Goal: Task Accomplishment & Management: Use online tool/utility

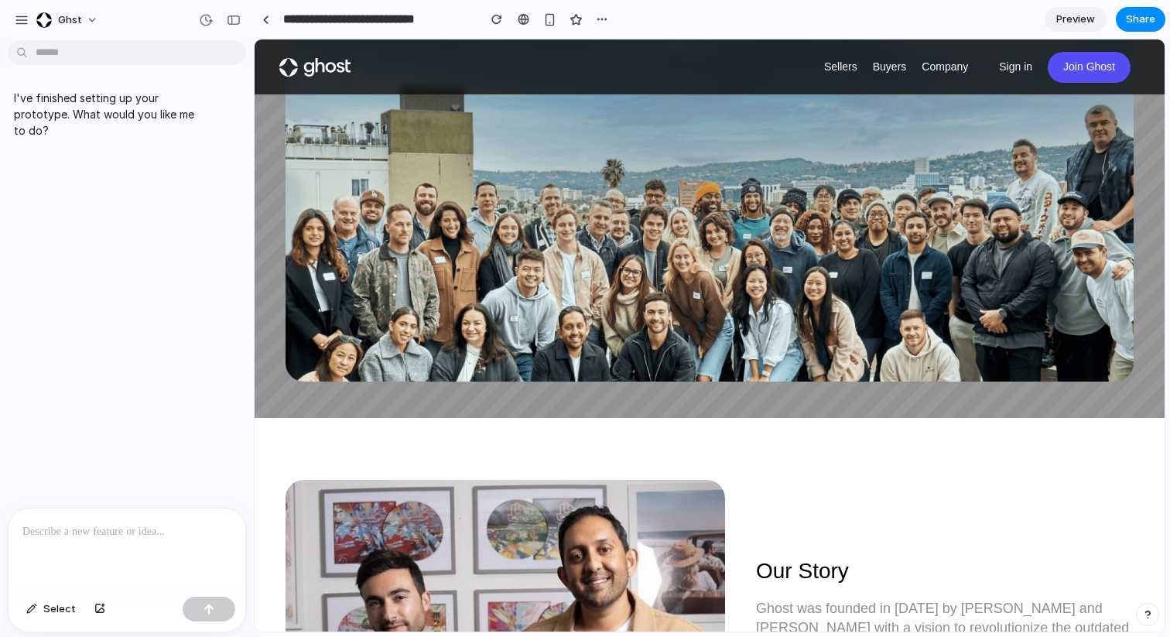
scroll to position [416, 0]
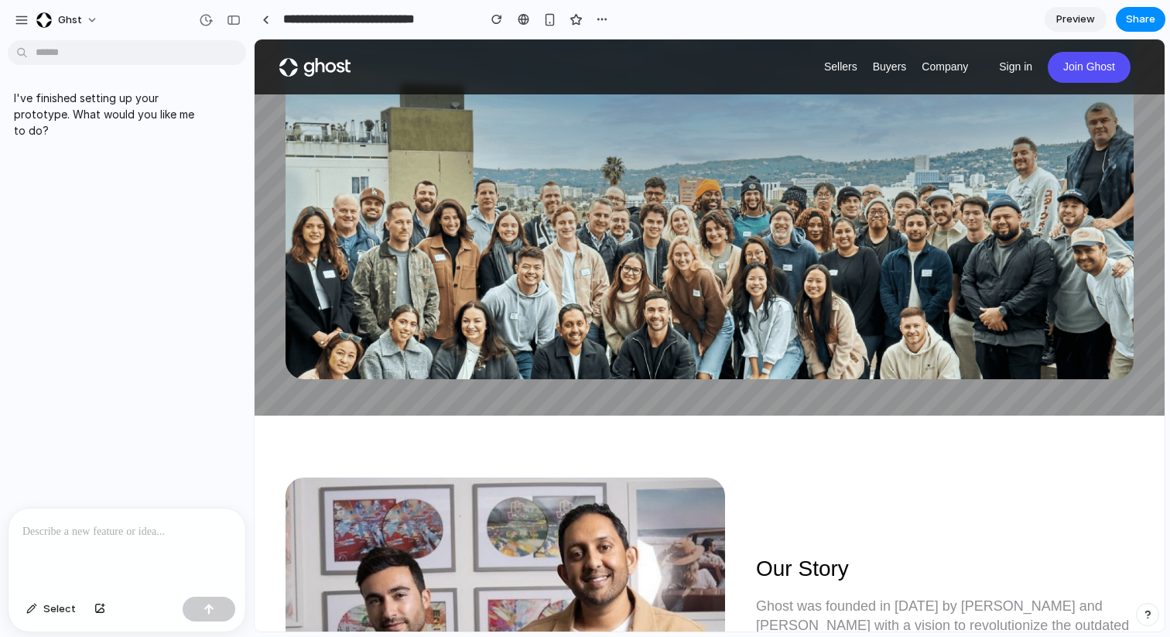
click at [185, 540] on p at bounding box center [126, 532] width 209 height 19
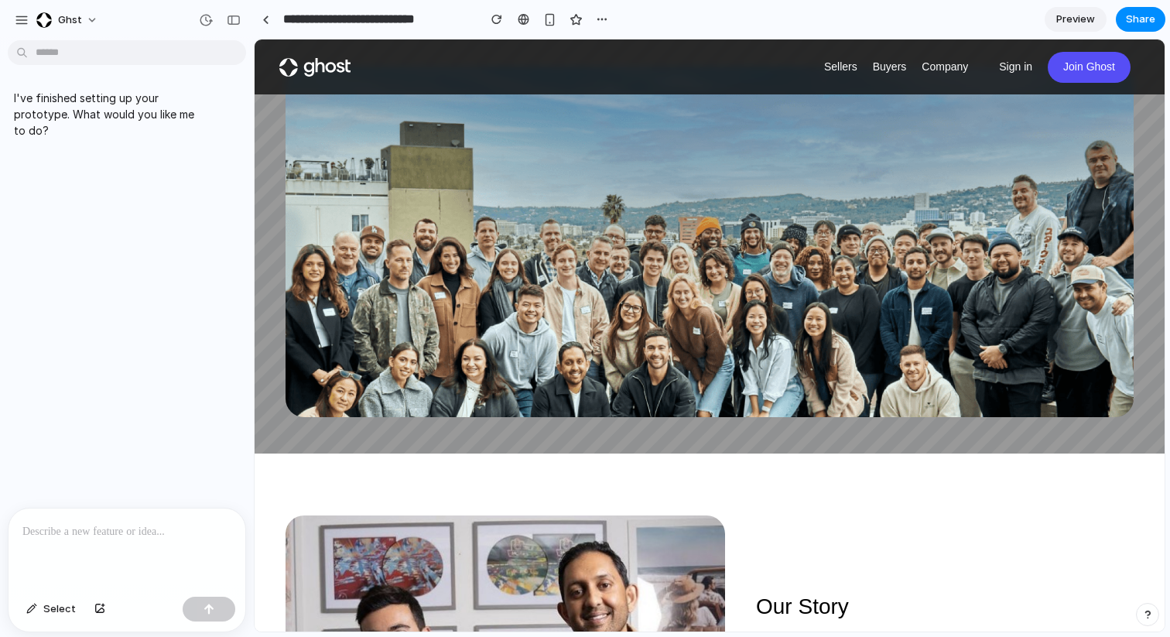
scroll to position [367, 0]
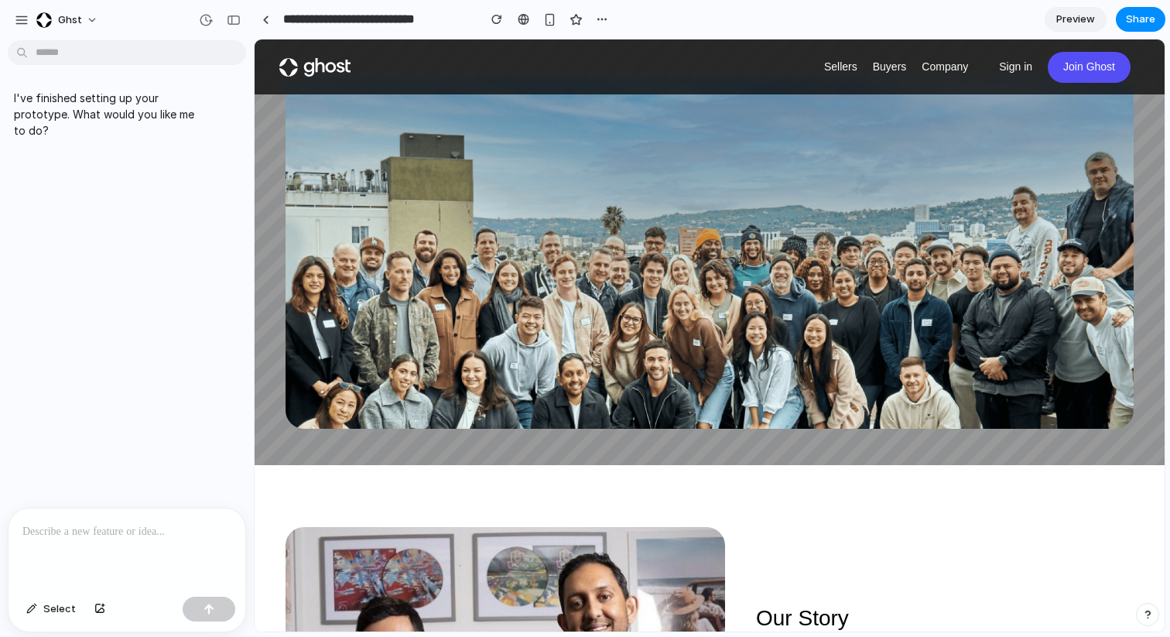
click at [53, 528] on p at bounding box center [126, 532] width 209 height 19
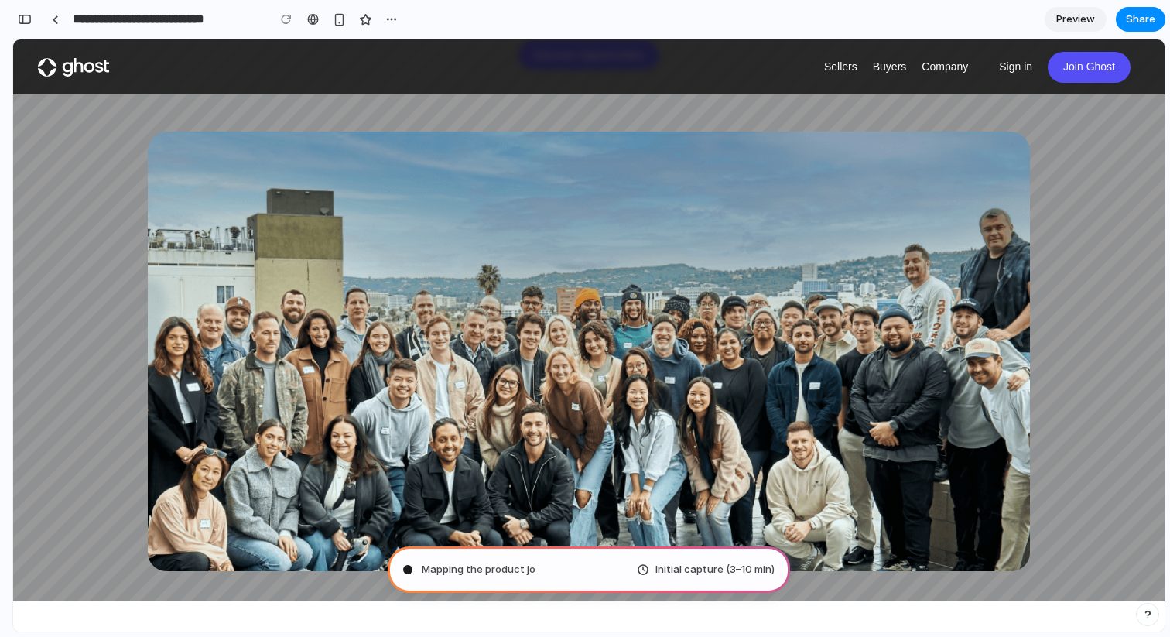
type input "**********"
click at [23, 18] on div "button" at bounding box center [25, 19] width 14 height 11
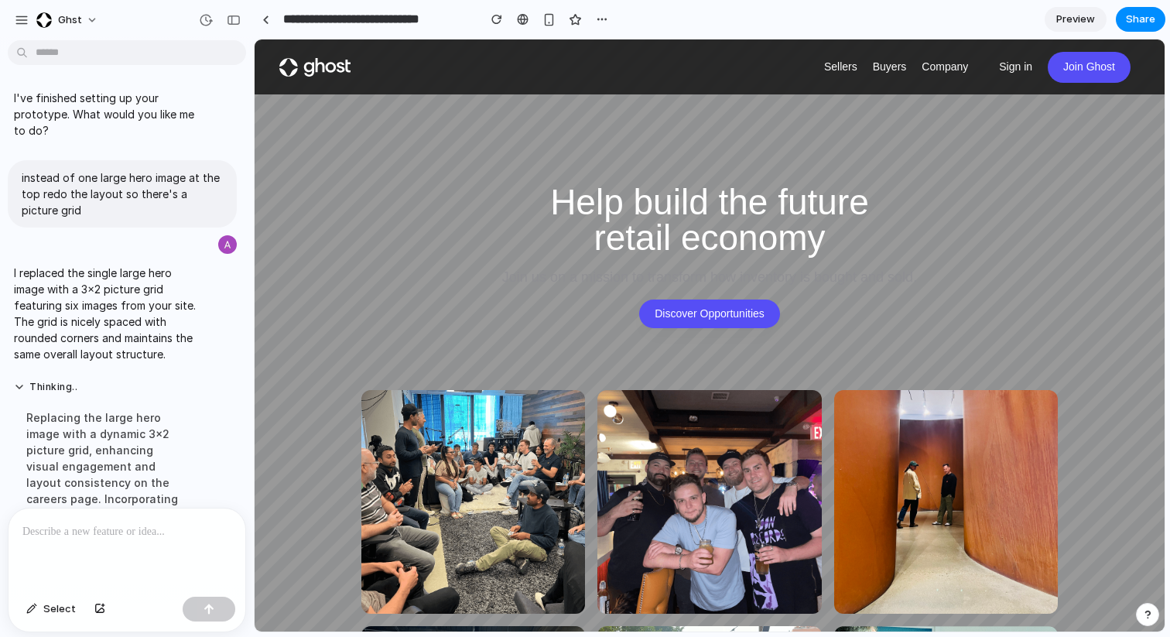
scroll to position [155, 0]
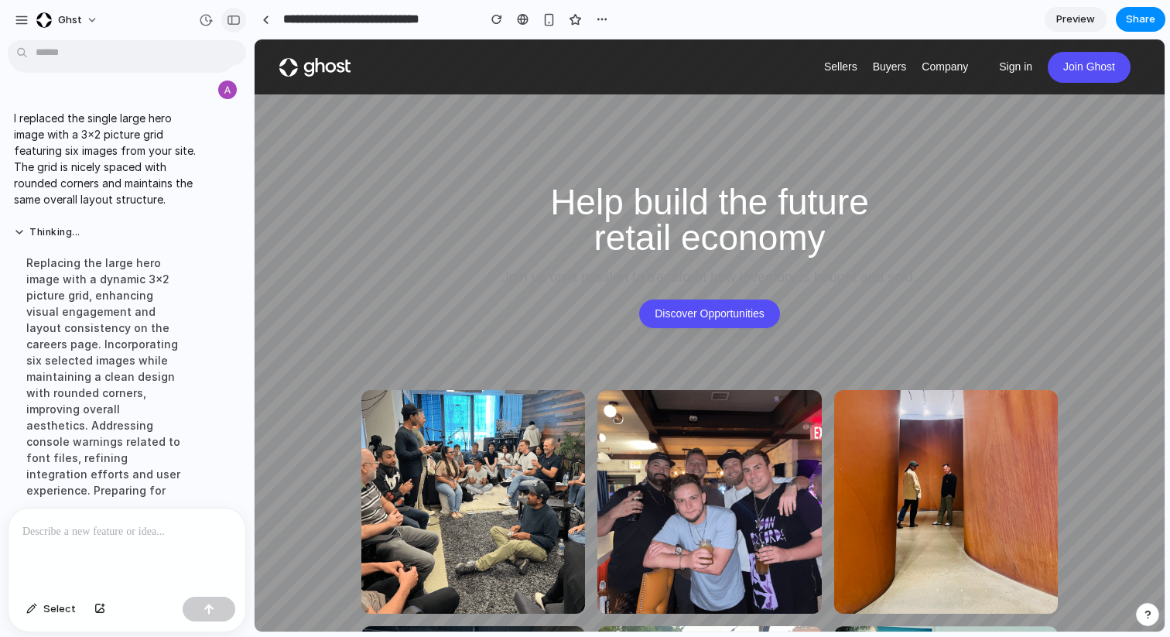
drag, startPoint x: 235, startPoint y: 22, endPoint x: 248, endPoint y: 108, distance: 87.7
click at [235, 22] on div "button" at bounding box center [234, 20] width 14 height 11
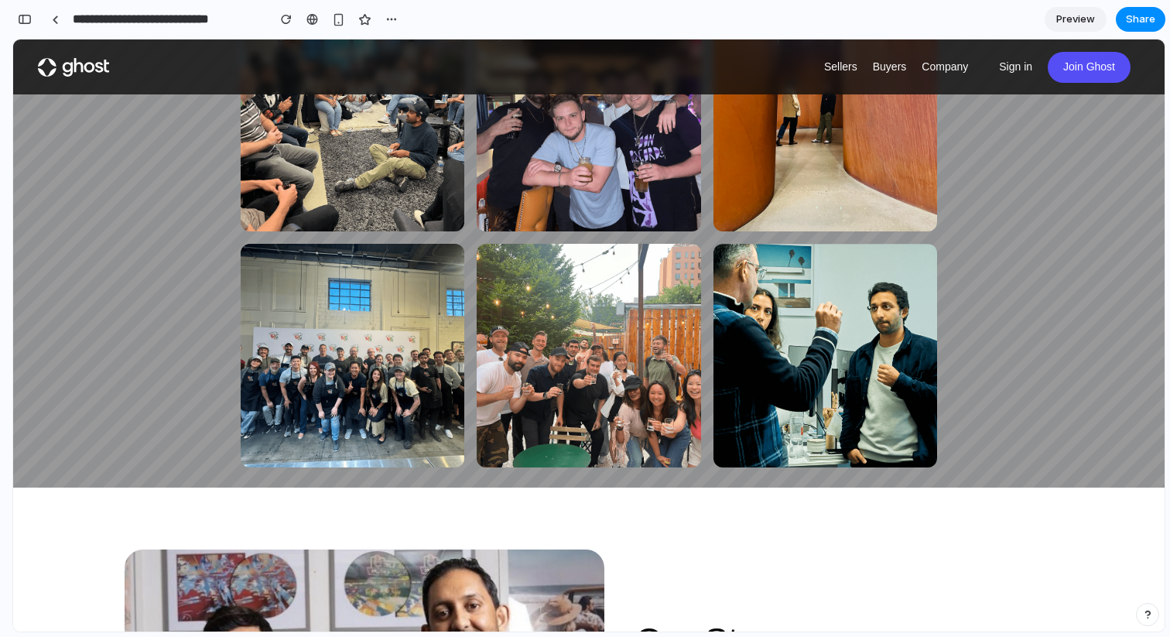
scroll to position [0, 0]
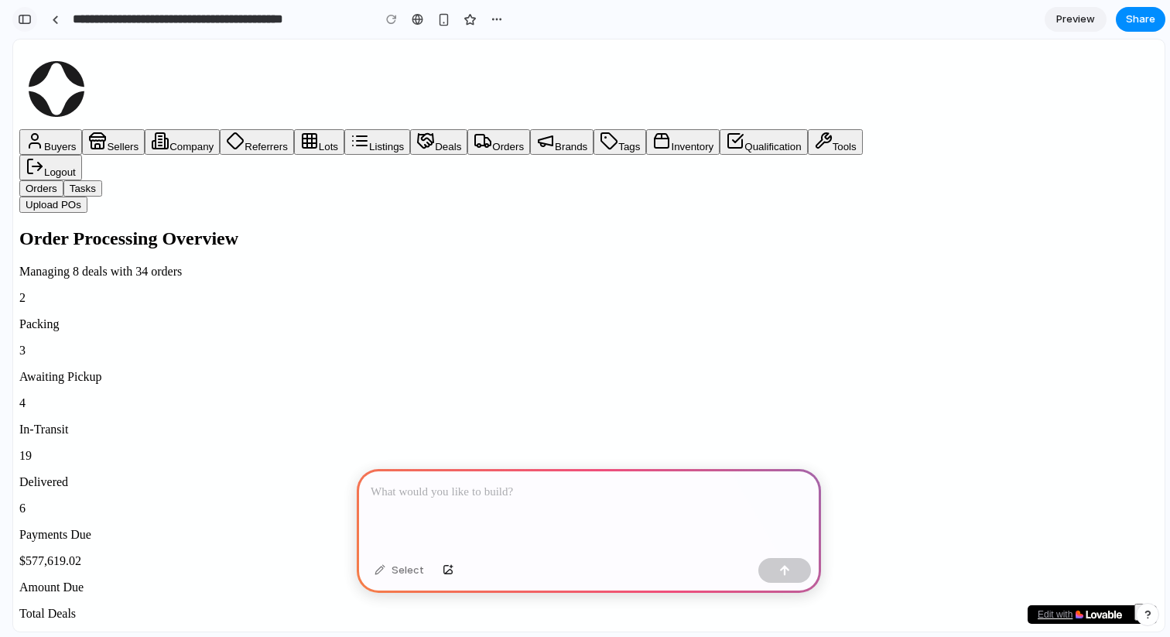
click at [25, 23] on div "button" at bounding box center [25, 19] width 14 height 11
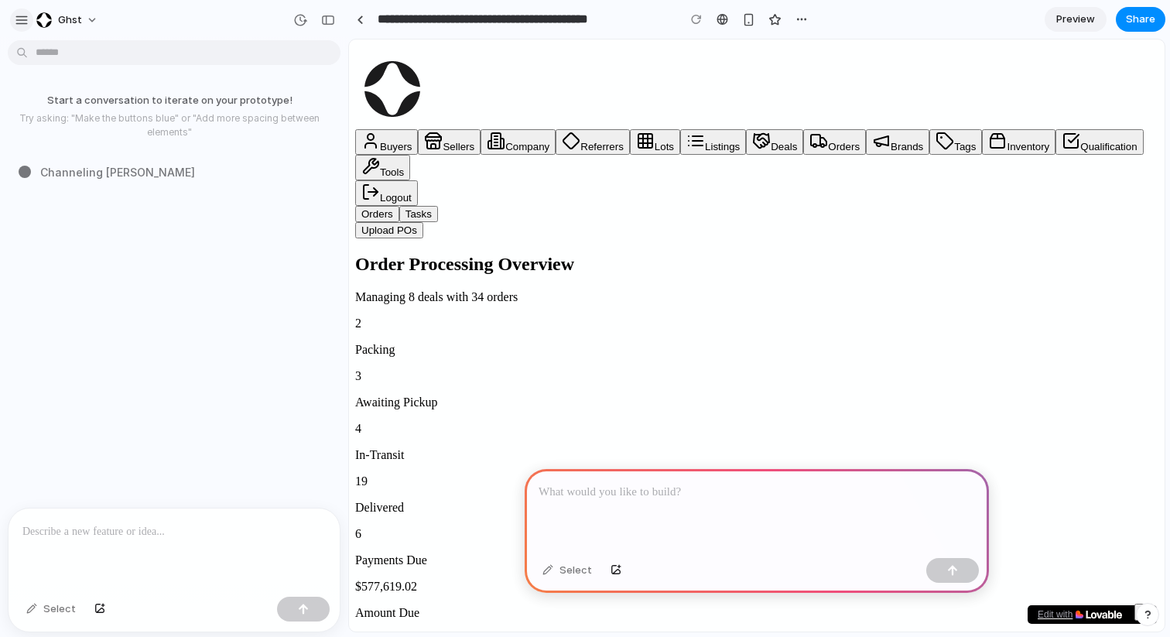
click at [22, 22] on div "button" at bounding box center [22, 20] width 14 height 14
click at [493, 206] on header "Orders Tasks Upload POs" at bounding box center [757, 222] width 804 height 33
click at [323, 19] on div "button" at bounding box center [328, 20] width 14 height 11
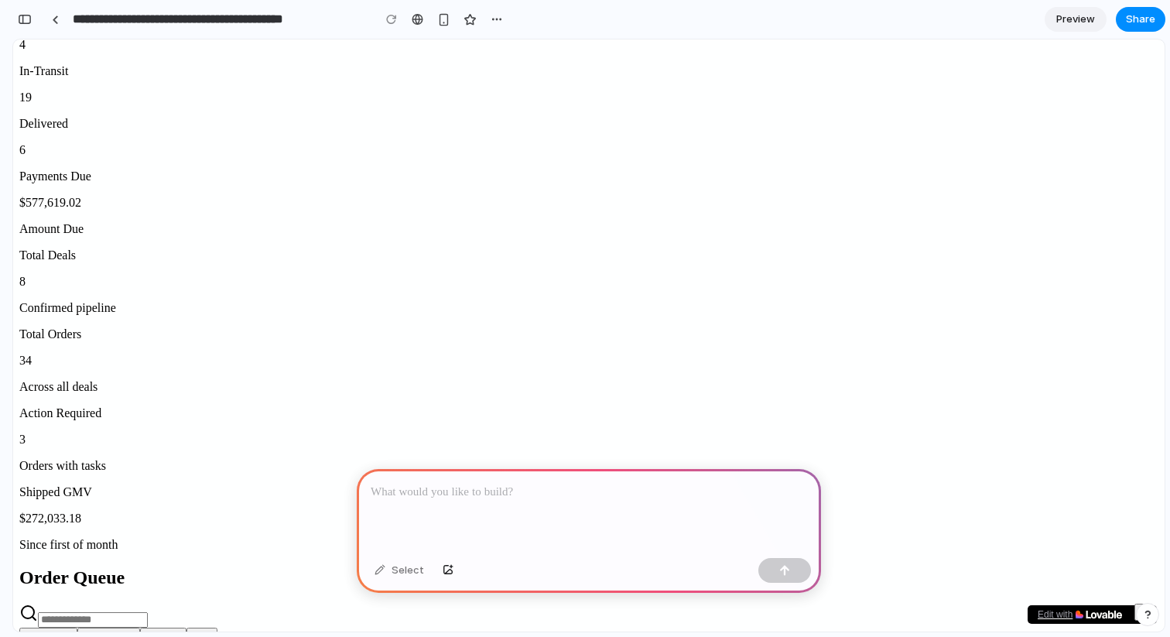
scroll to position [381, 0]
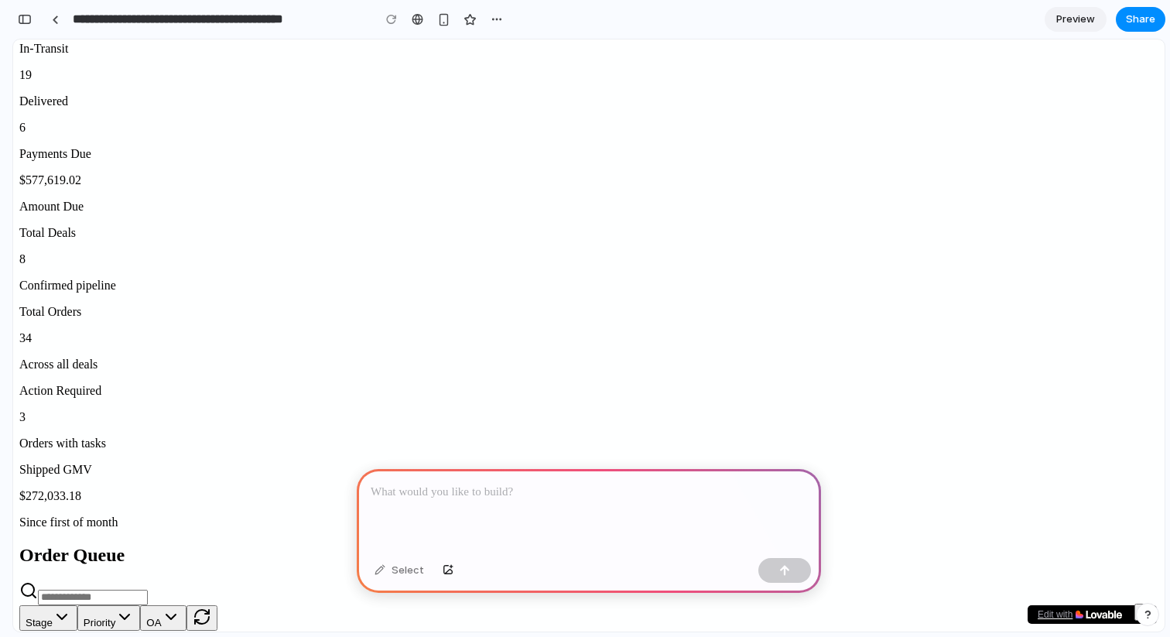
click at [461, 499] on p at bounding box center [589, 492] width 437 height 19
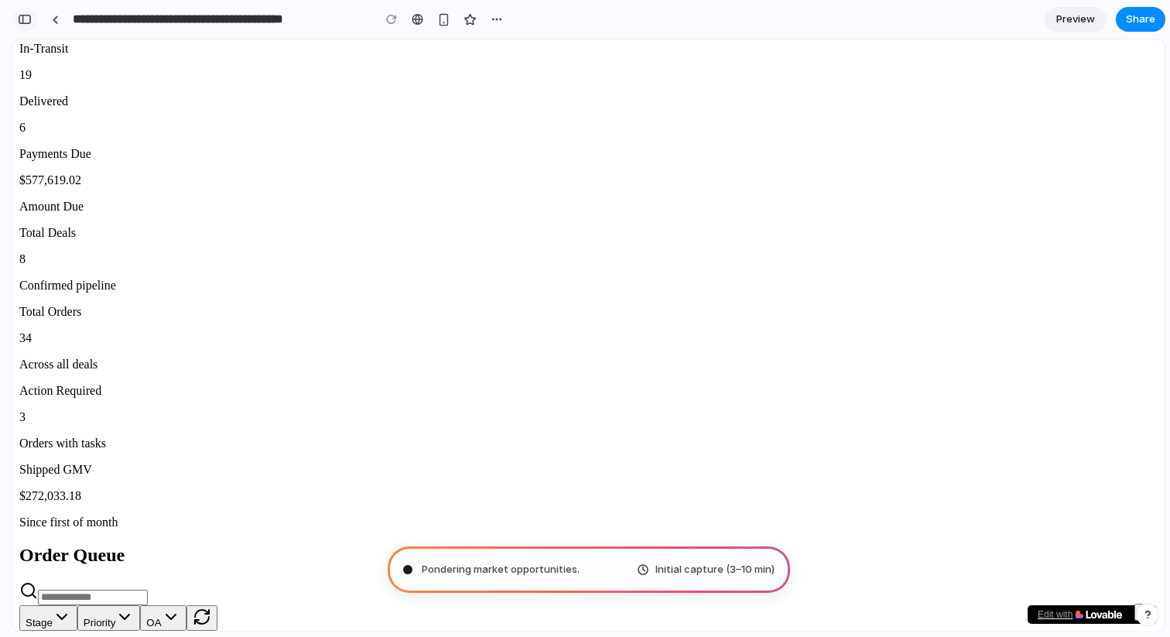
click at [24, 25] on button "button" at bounding box center [24, 19] width 25 height 25
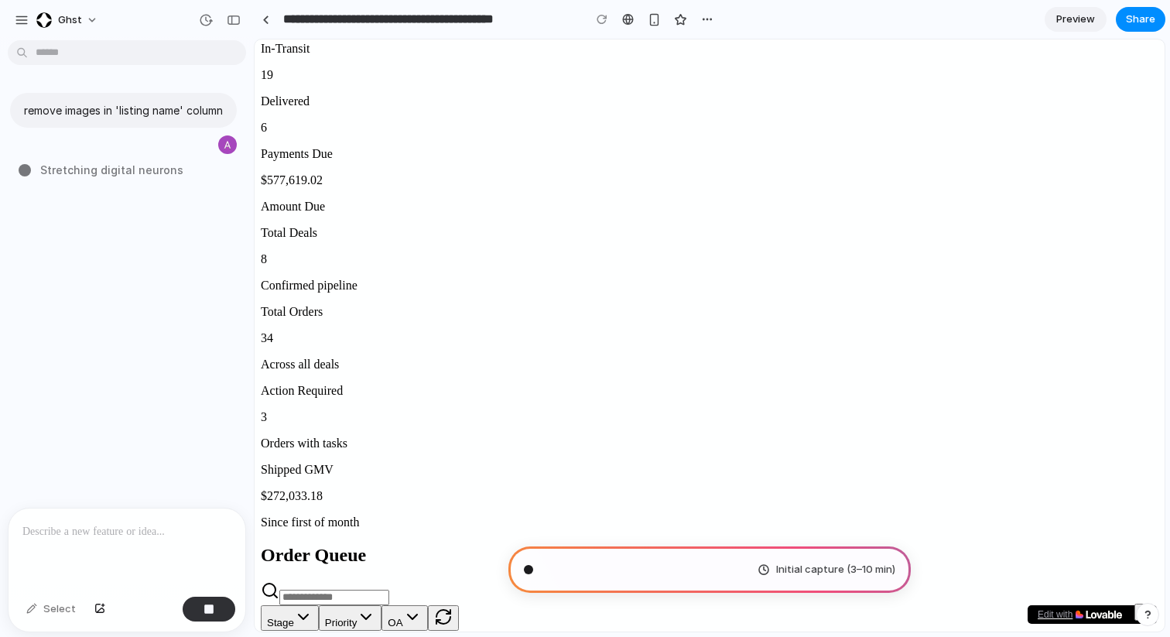
drag, startPoint x: 348, startPoint y: 236, endPoint x: 254, endPoint y: 238, distance: 93.7
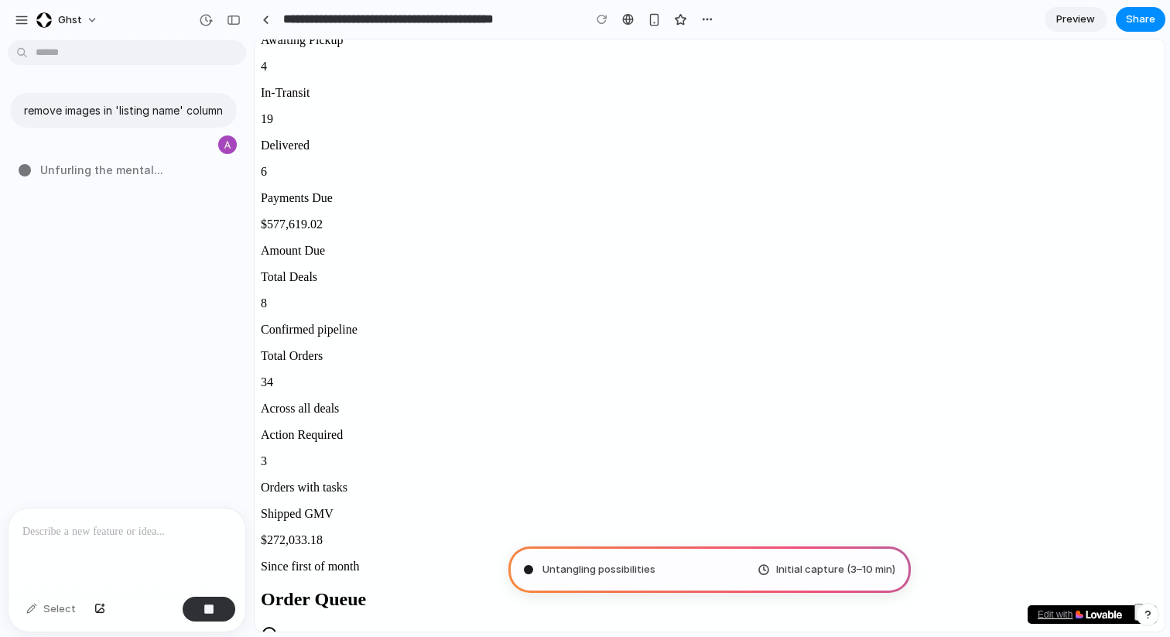
scroll to position [338, 0]
type input "**********"
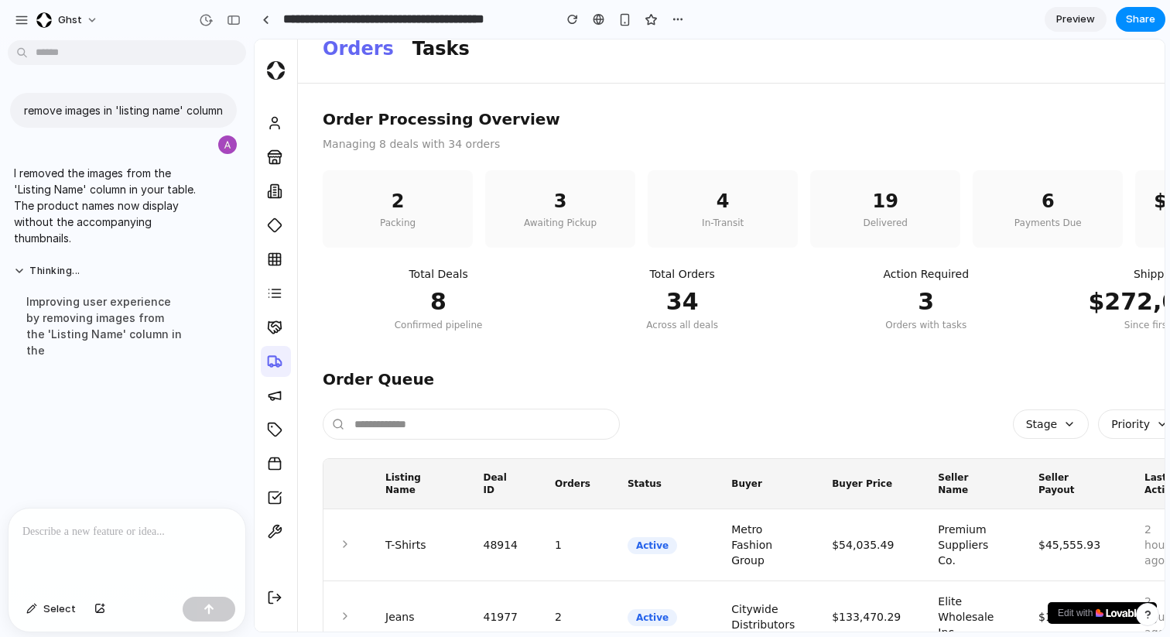
scroll to position [39, 0]
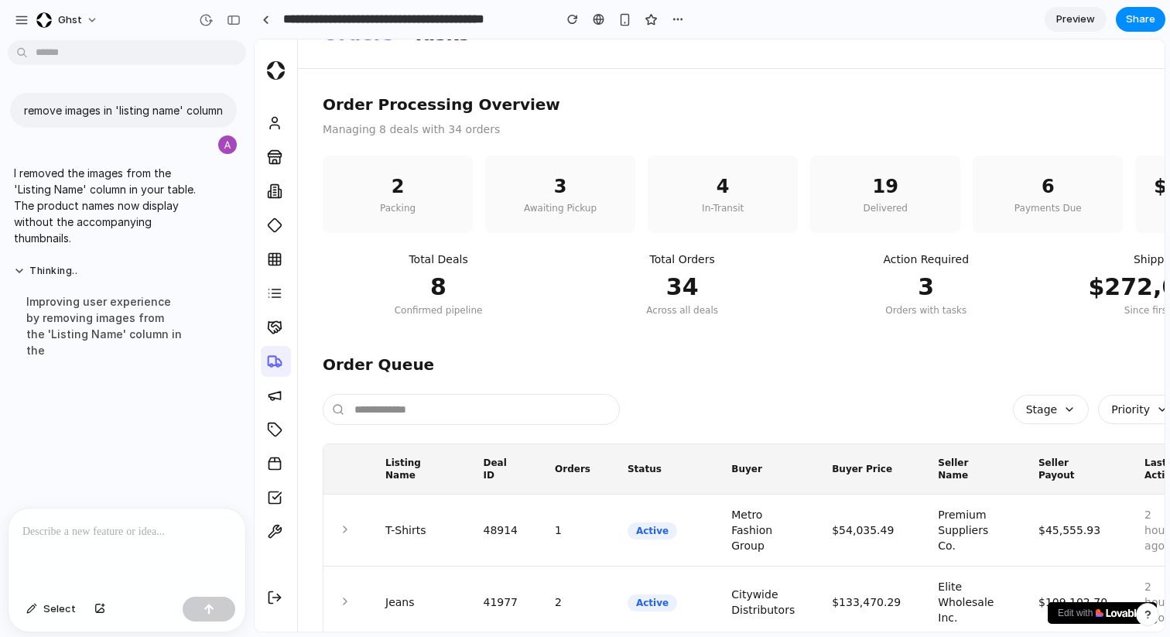
click at [92, 547] on div at bounding box center [127, 550] width 237 height 82
click at [15, 278] on button "Thinking .." at bounding box center [105, 271] width 183 height 13
click at [17, 278] on button "Thinking" at bounding box center [105, 271] width 183 height 13
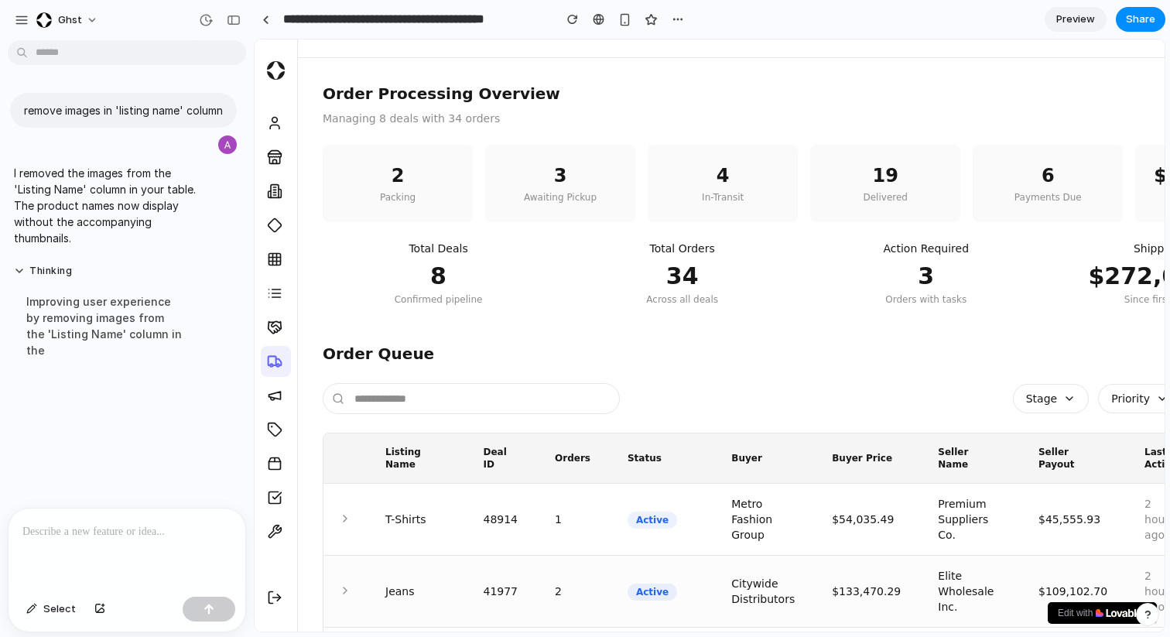
scroll to position [0, 0]
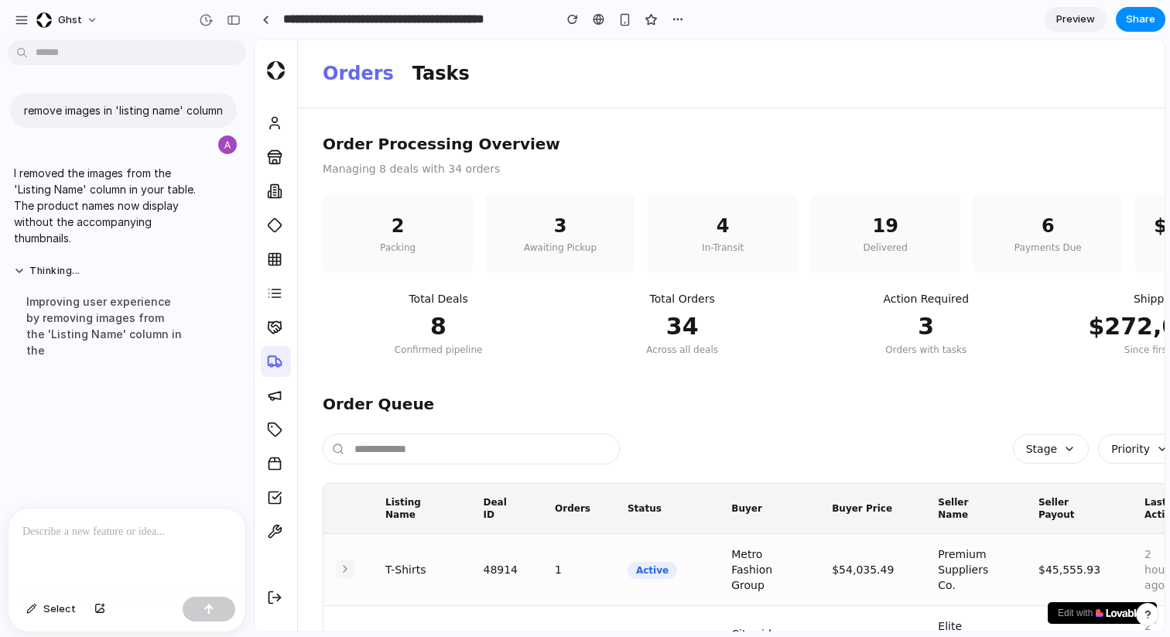
click at [345, 570] on icon at bounding box center [345, 569] width 3 height 6
click at [433, 73] on button "Tasks" at bounding box center [441, 73] width 57 height 25
click at [363, 78] on button "Orders" at bounding box center [358, 73] width 71 height 25
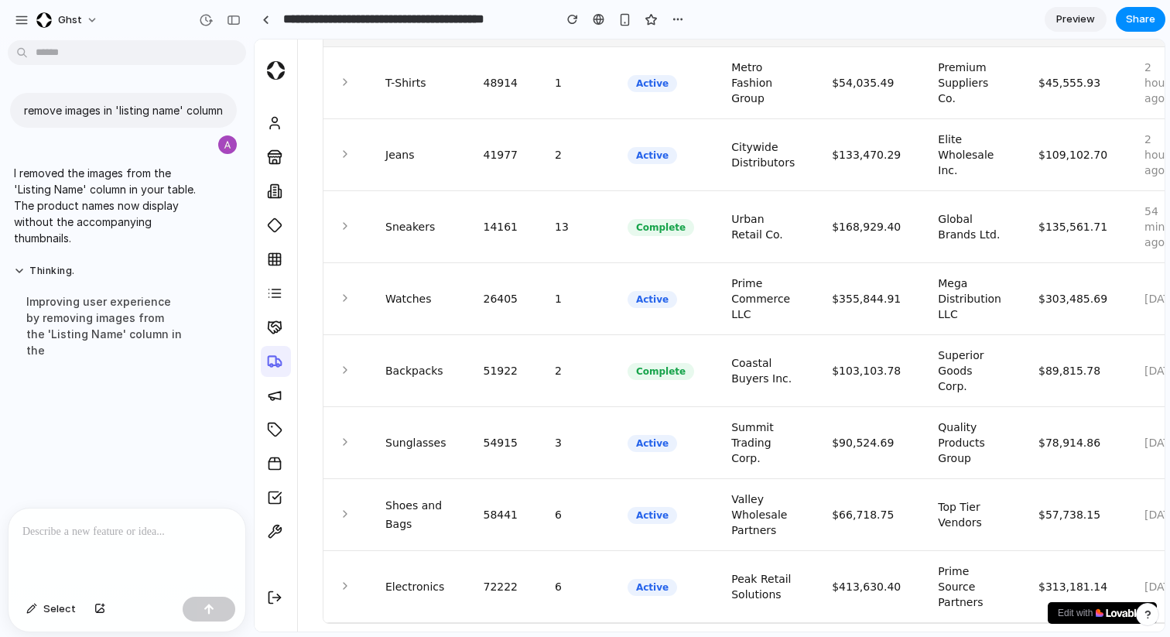
scroll to position [489, 0]
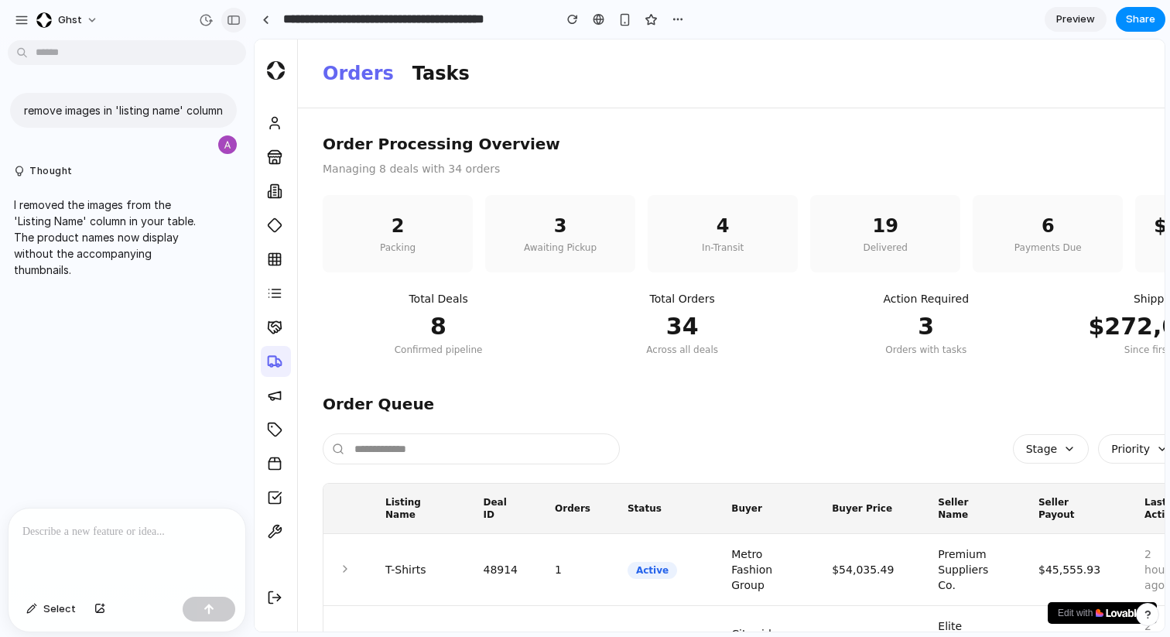
click at [231, 19] on div "button" at bounding box center [234, 20] width 14 height 11
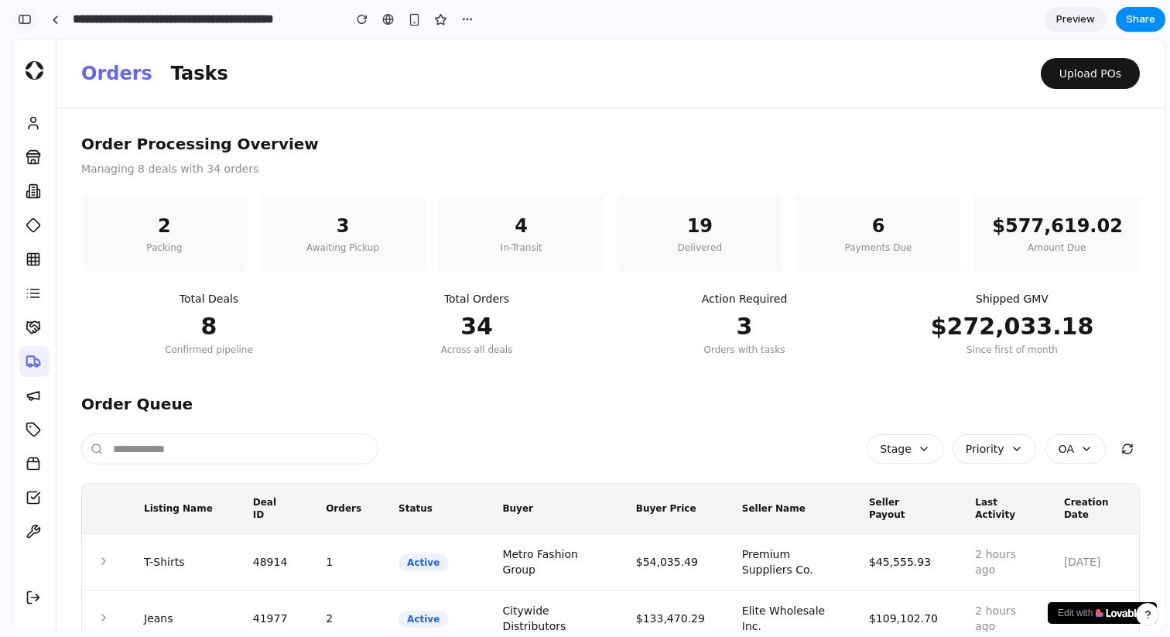
click at [33, 19] on button "button" at bounding box center [24, 19] width 25 height 25
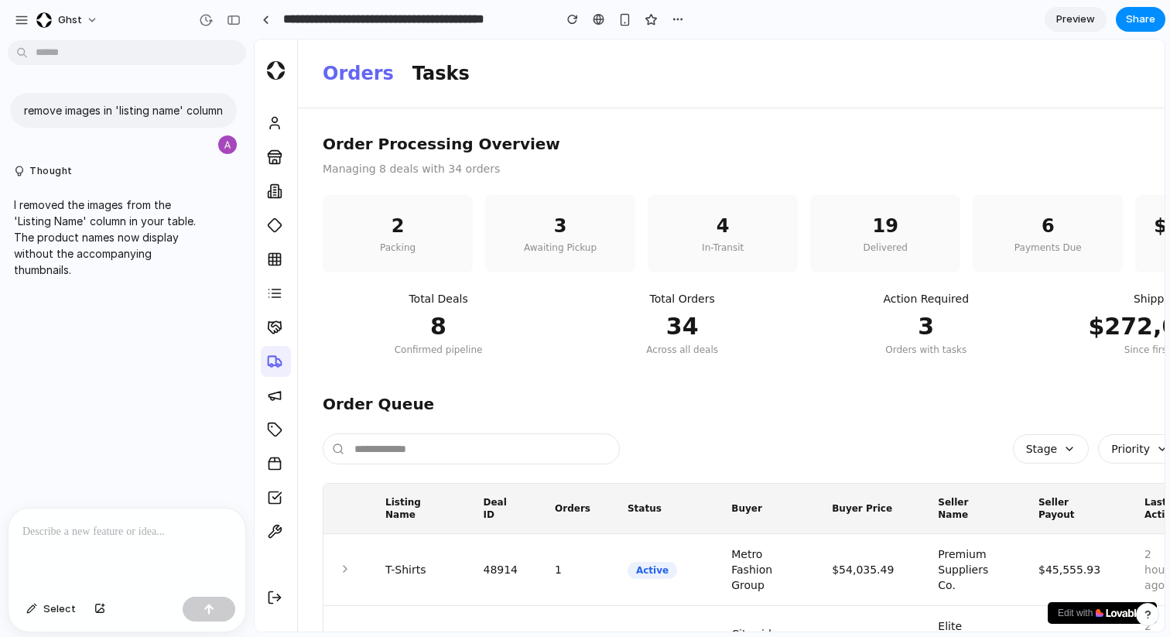
click at [77, 537] on p at bounding box center [126, 532] width 209 height 19
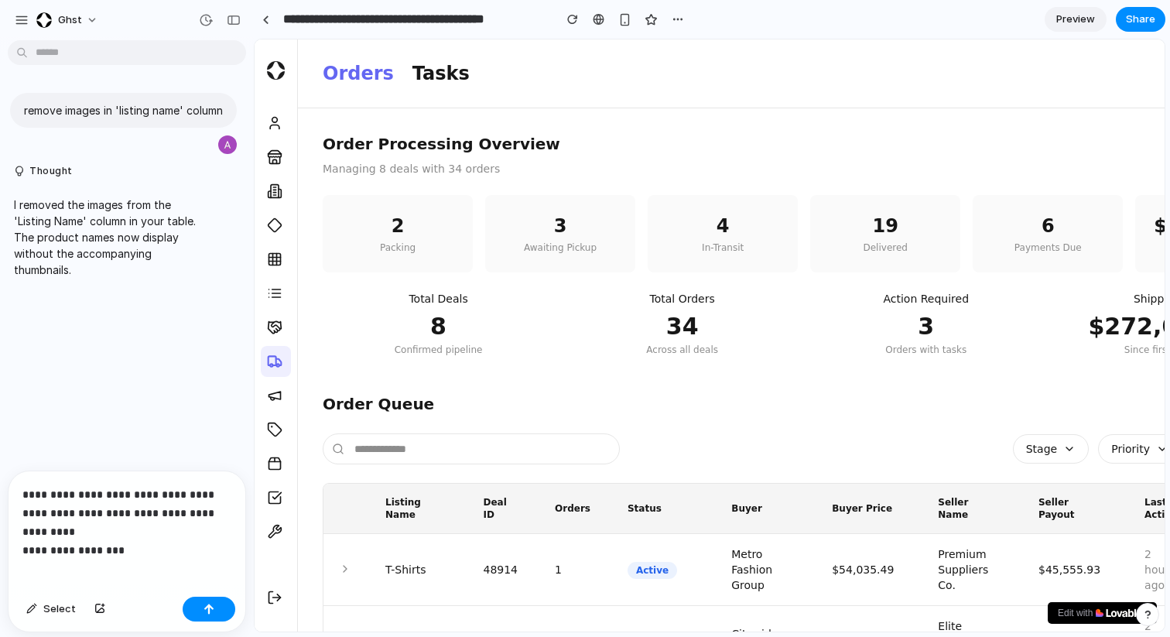
click at [218, 492] on p "**********" at bounding box center [126, 513] width 209 height 56
click at [130, 534] on p "**********" at bounding box center [126, 513] width 209 height 56
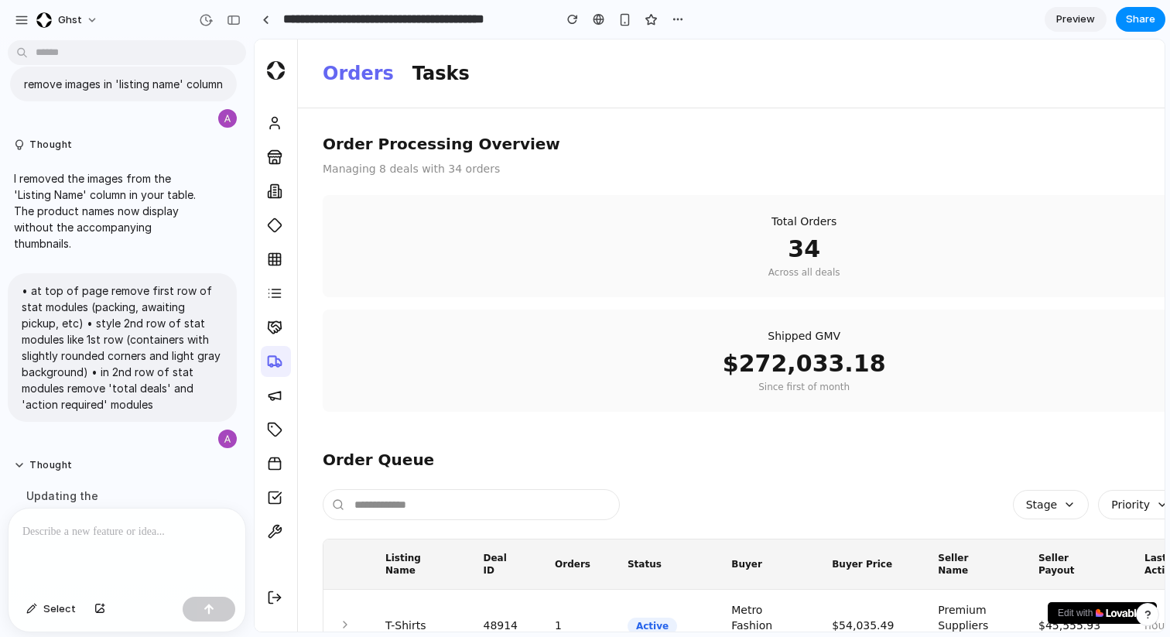
scroll to position [586, 0]
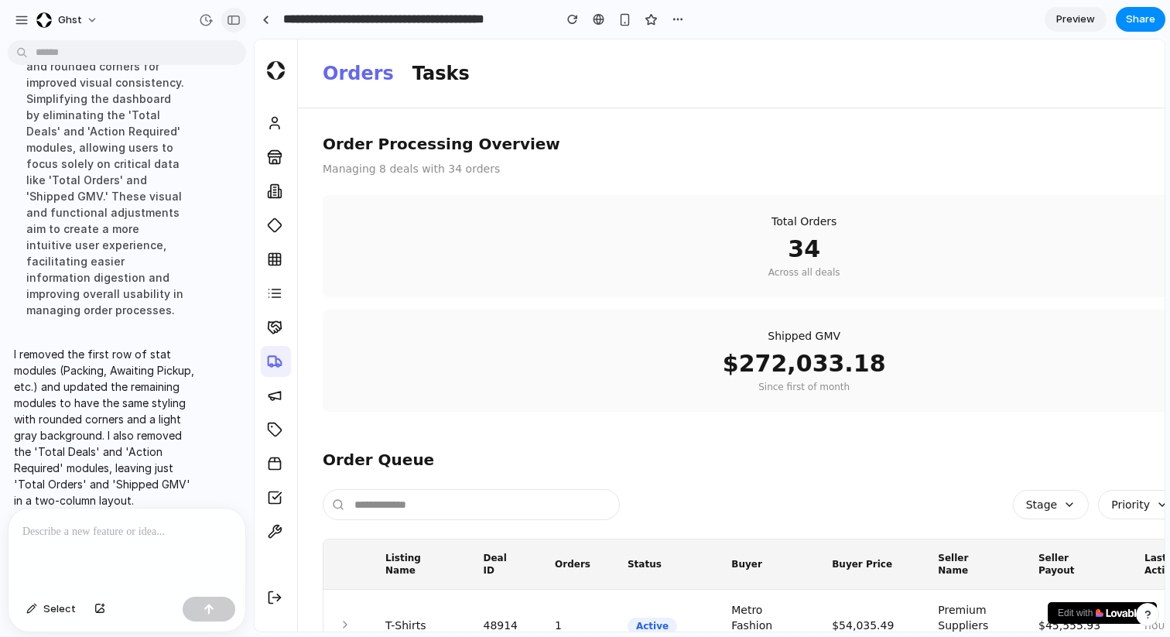
click at [235, 25] on button "button" at bounding box center [233, 20] width 25 height 25
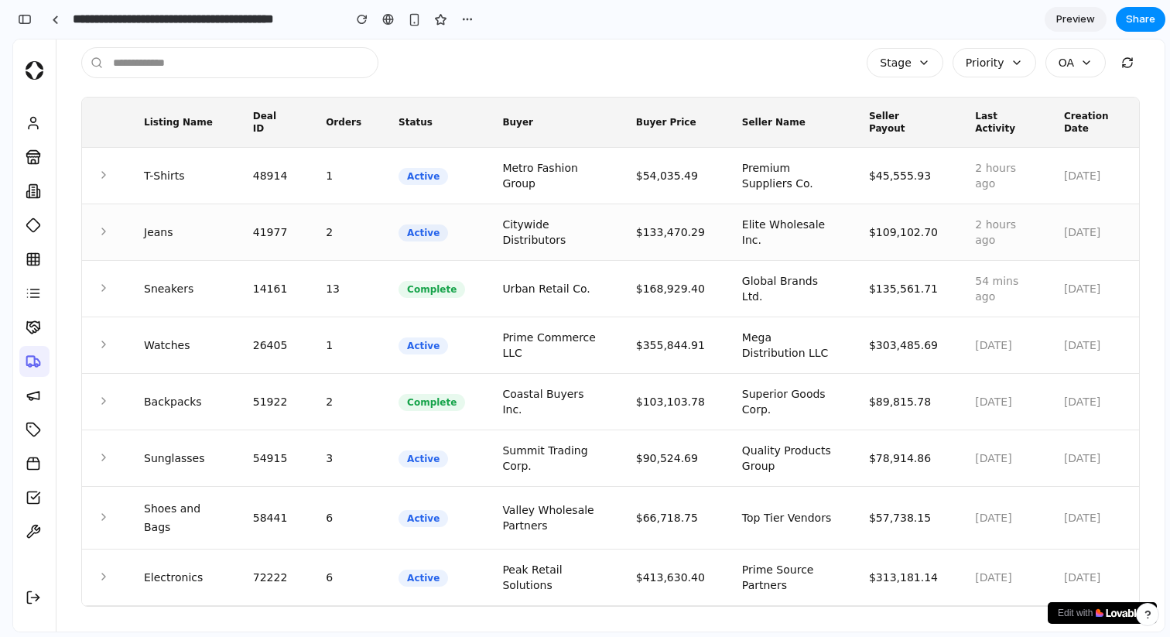
scroll to position [0, 0]
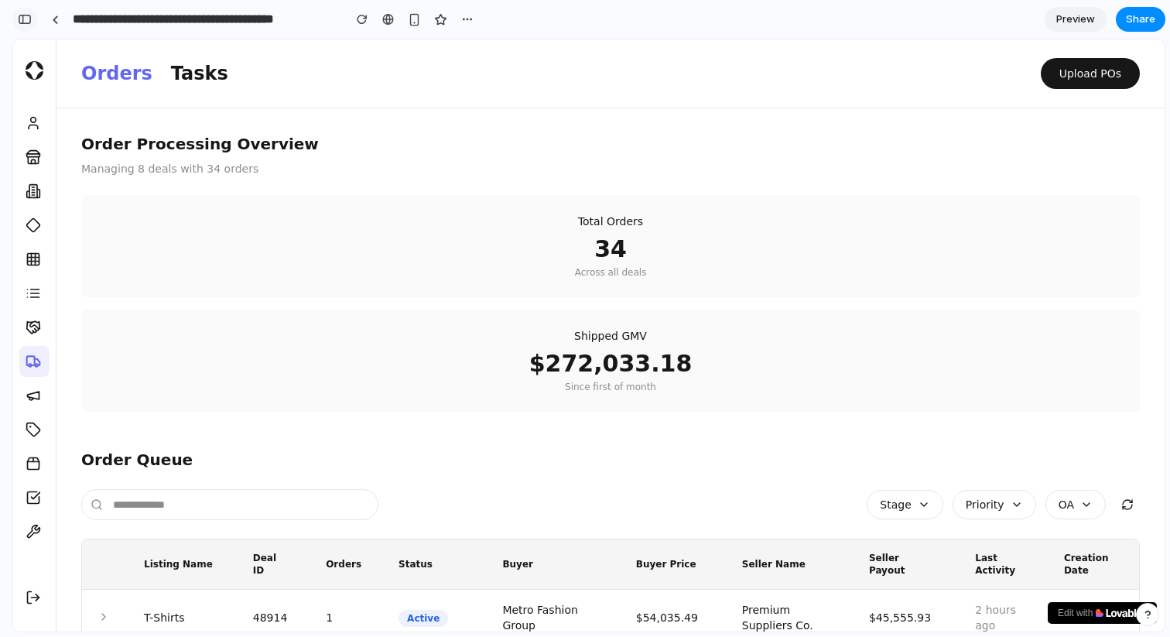
click at [30, 22] on div "button" at bounding box center [25, 19] width 14 height 11
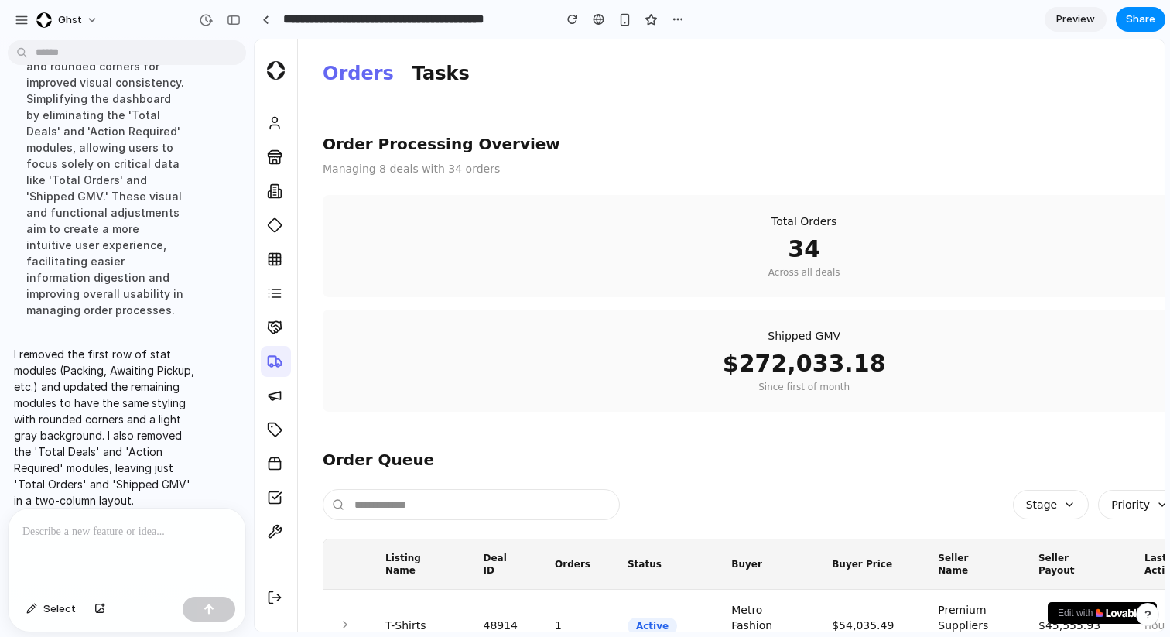
click at [159, 536] on p at bounding box center [126, 532] width 209 height 19
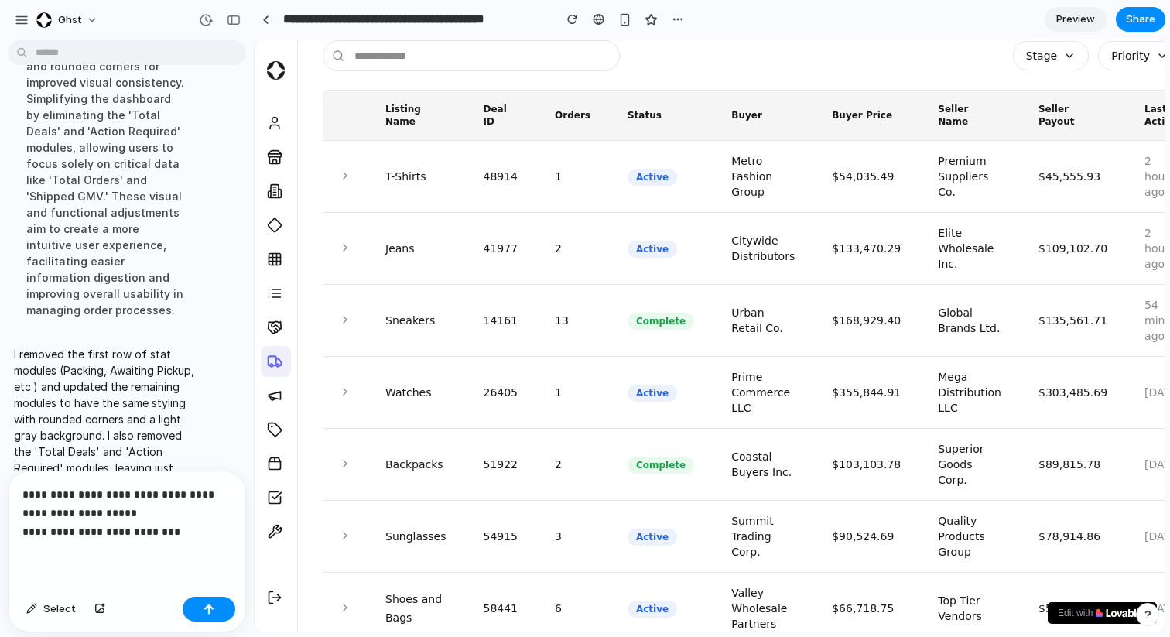
scroll to position [545, 0]
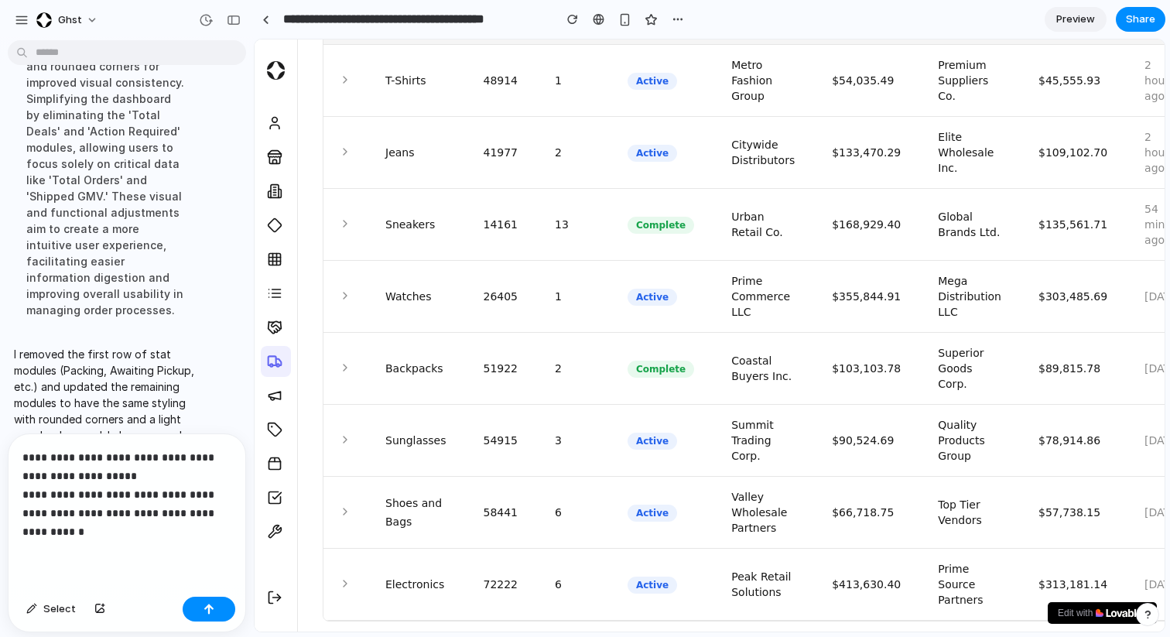
click at [94, 515] on p "**********" at bounding box center [126, 494] width 209 height 93
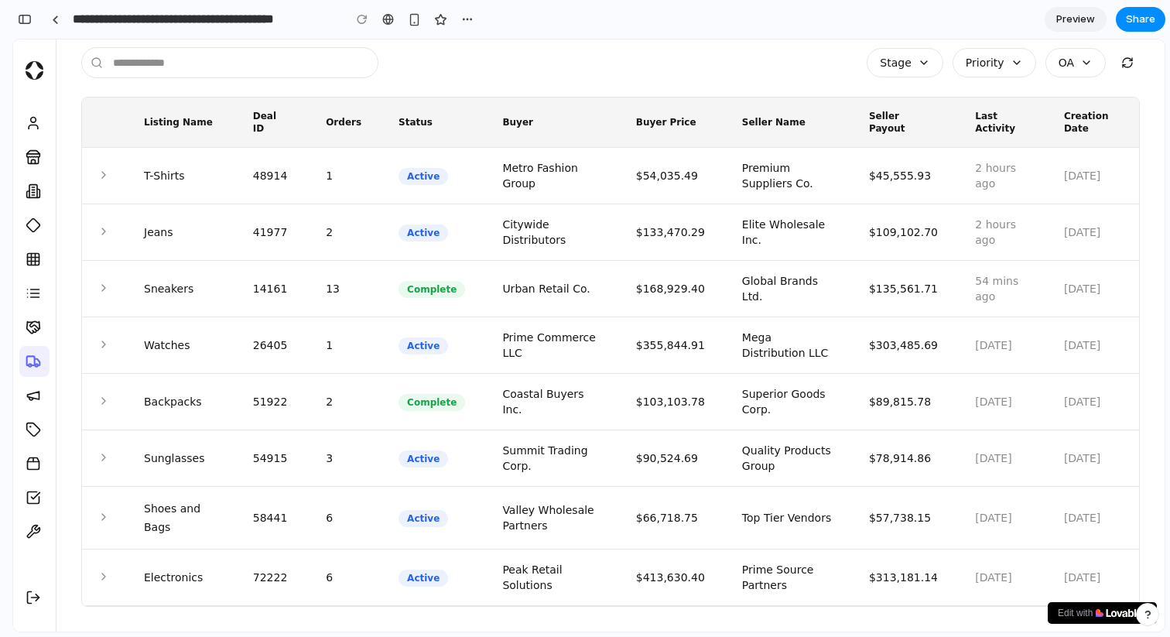
scroll to position [1573, 0]
click at [23, 16] on div "button" at bounding box center [25, 19] width 14 height 11
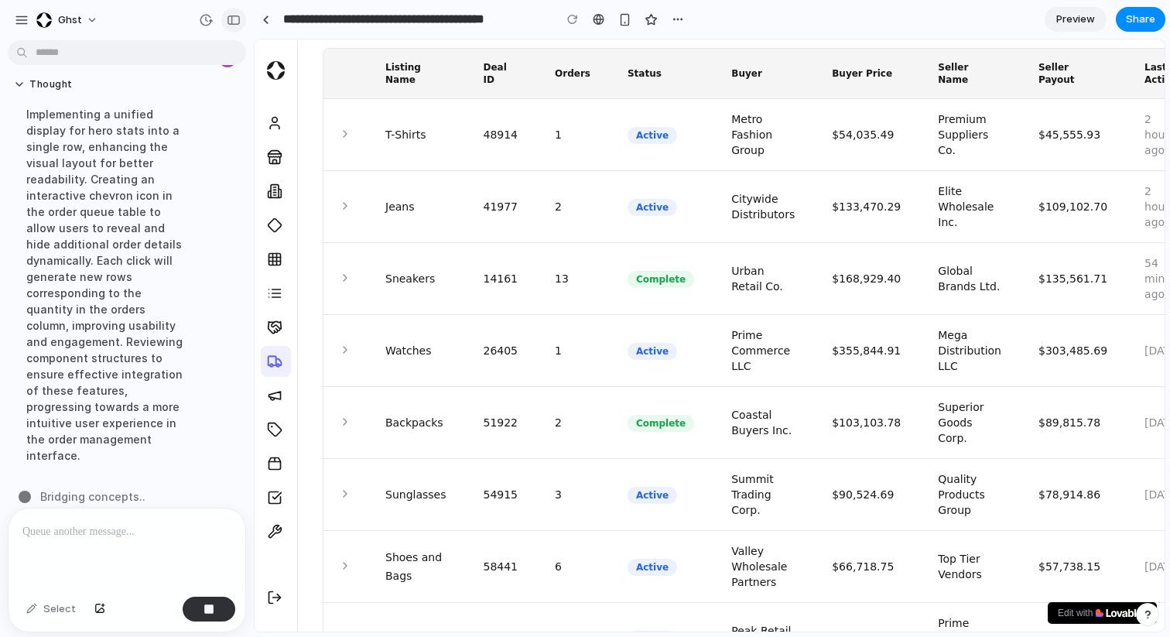
click at [236, 25] on button "button" at bounding box center [233, 20] width 25 height 25
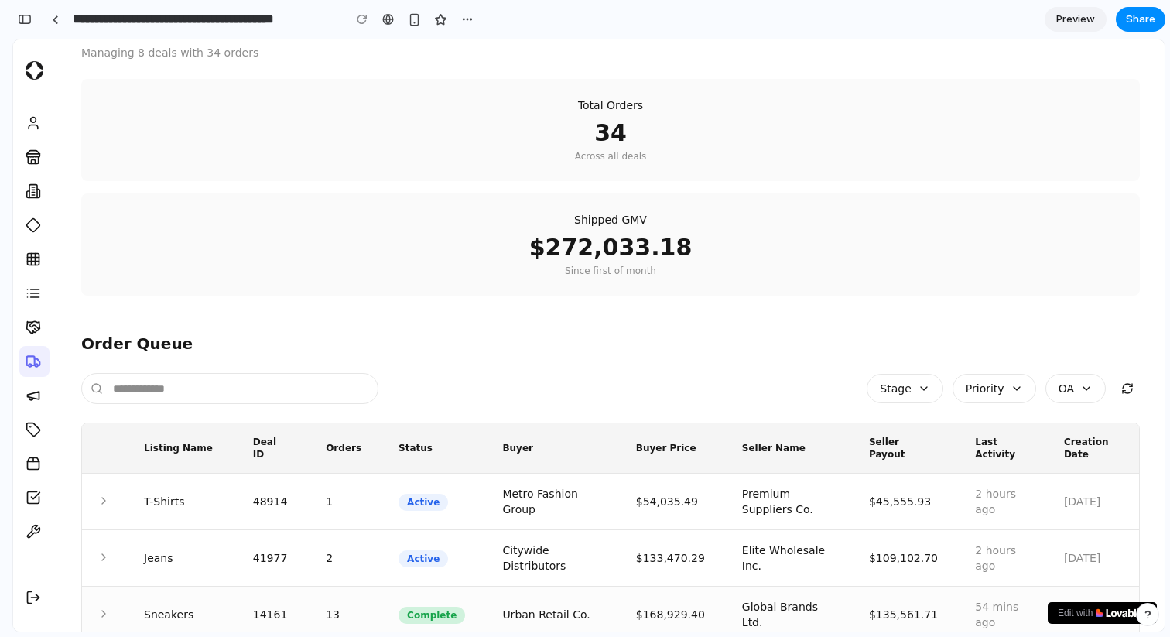
scroll to position [246, 0]
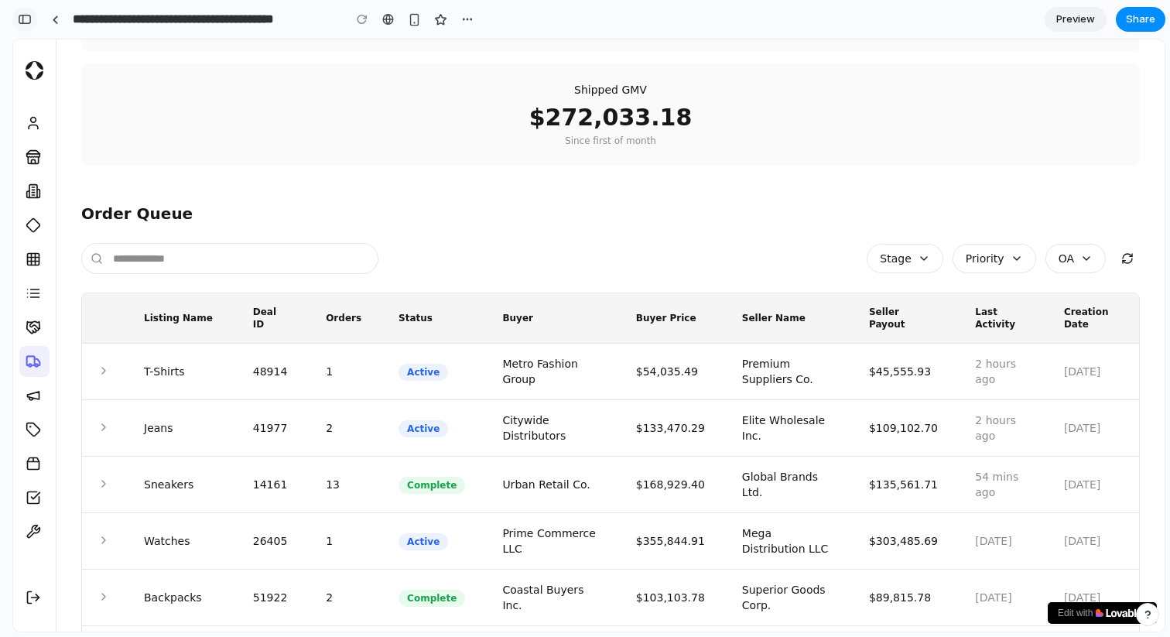
click at [22, 22] on div "button" at bounding box center [25, 19] width 14 height 11
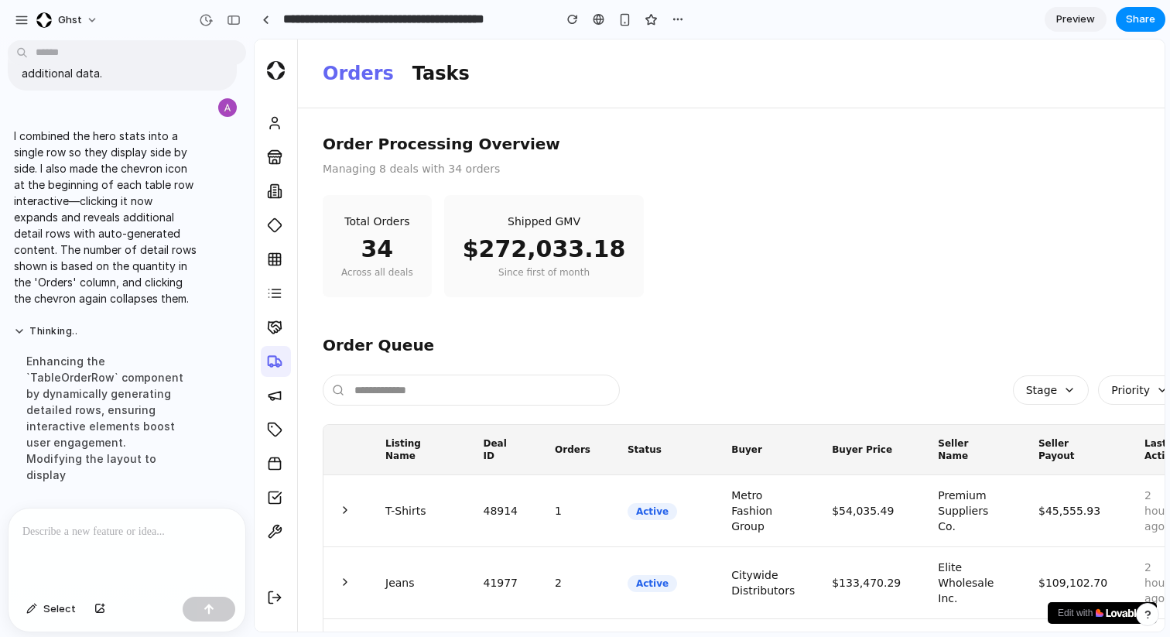
scroll to position [809, 0]
click at [240, 20] on div "button" at bounding box center [234, 20] width 14 height 11
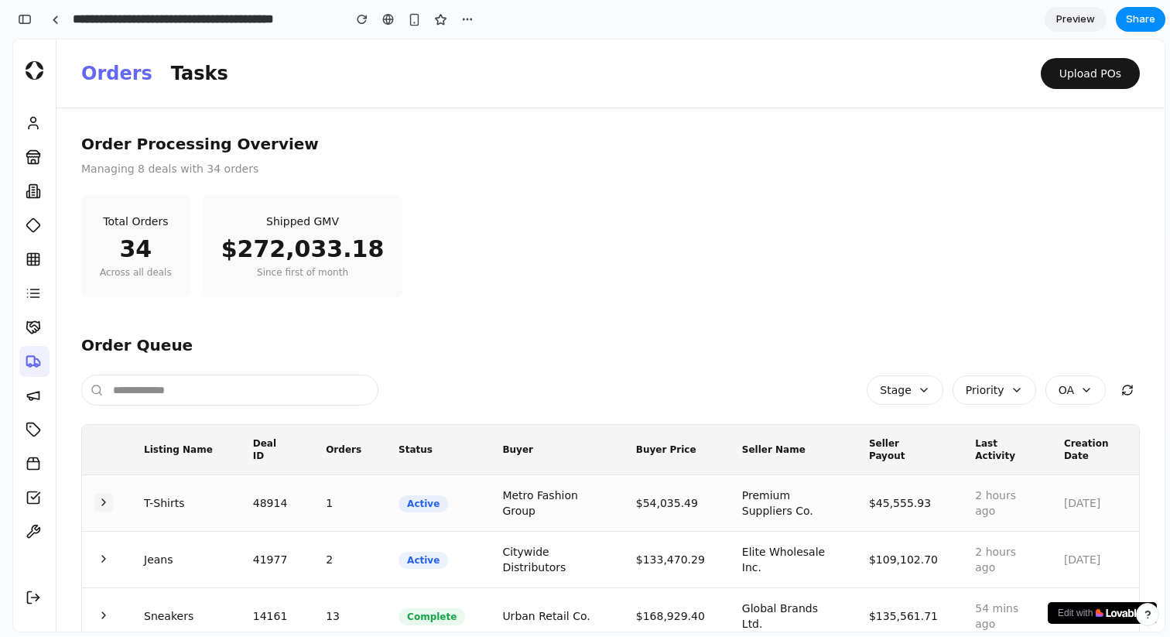
click at [105, 502] on icon at bounding box center [103, 502] width 3 height 6
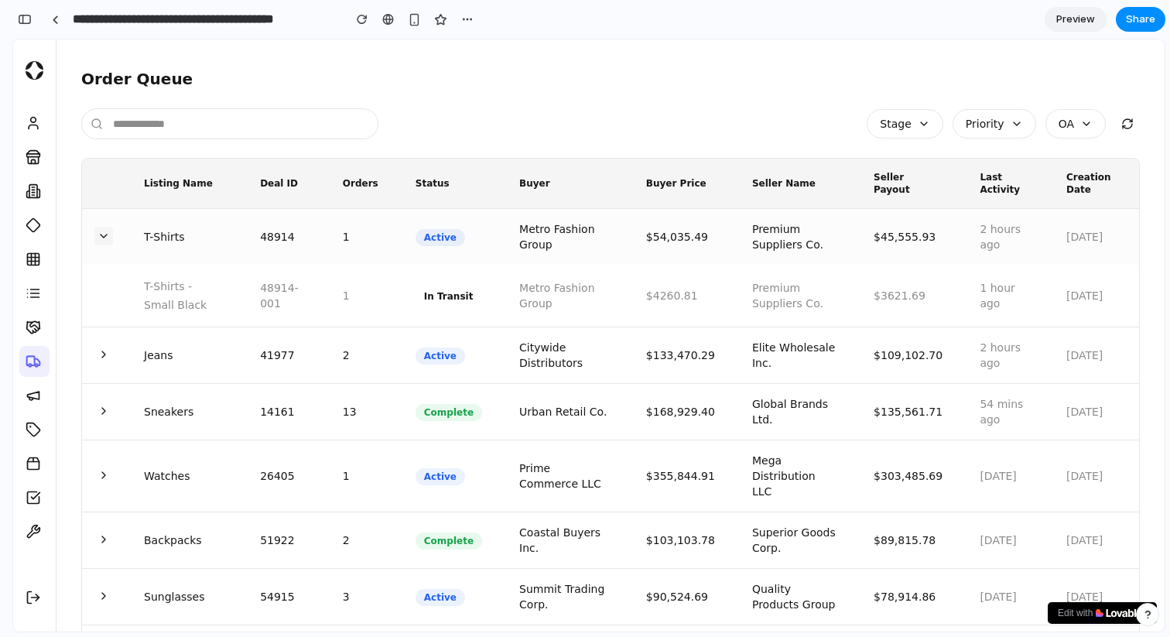
scroll to position [269, 0]
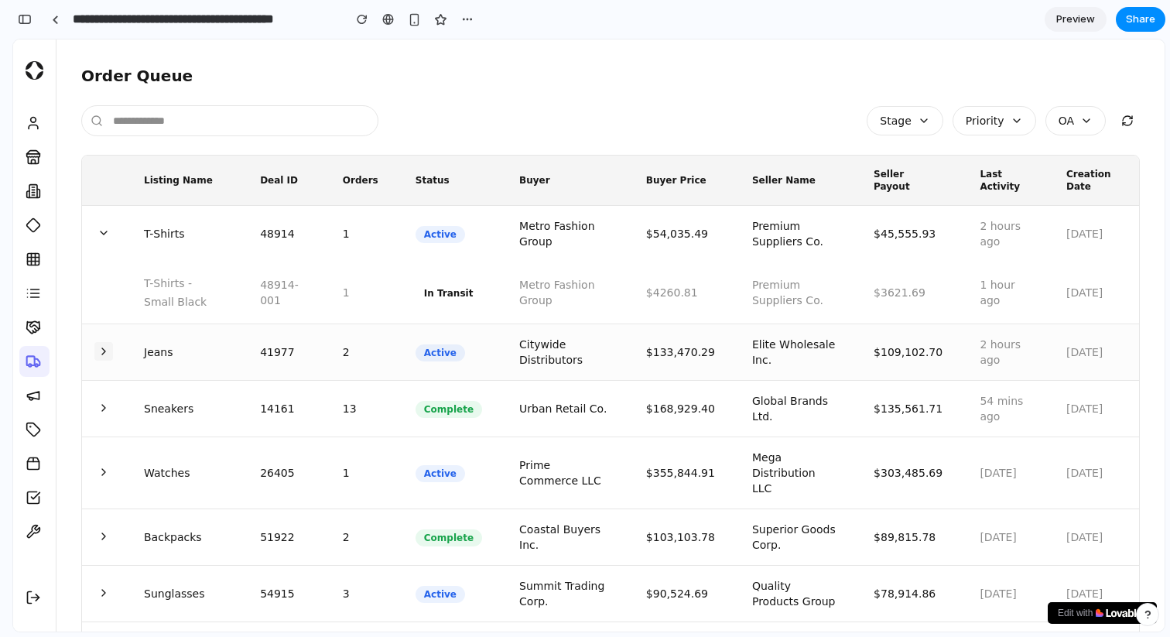
click at [103, 358] on button at bounding box center [103, 351] width 19 height 19
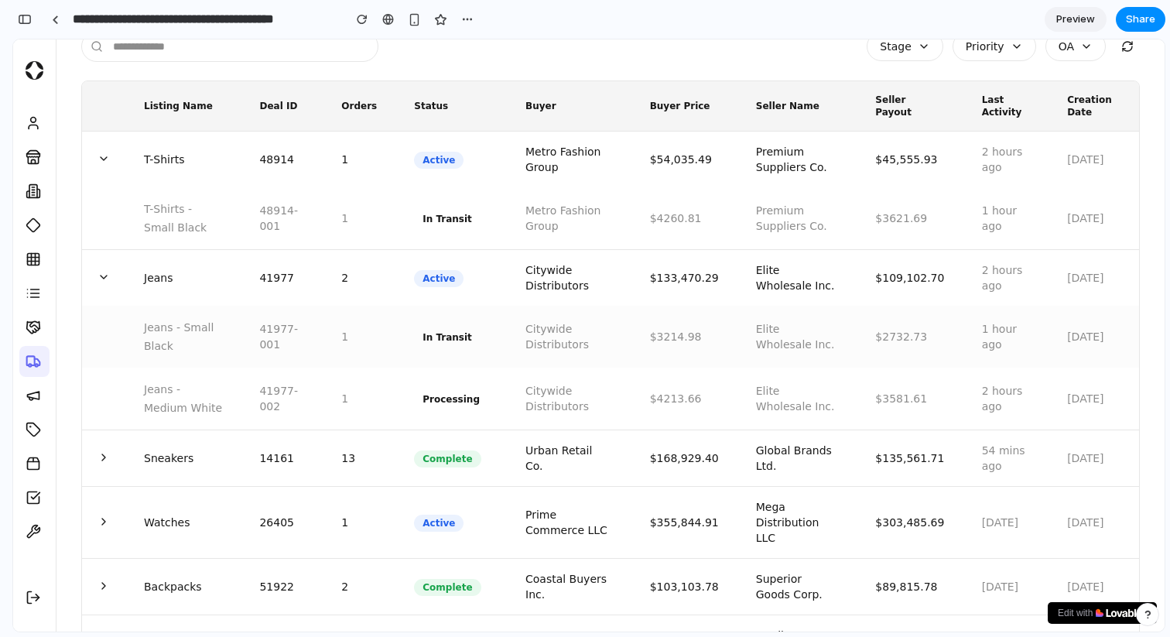
scroll to position [437, 0]
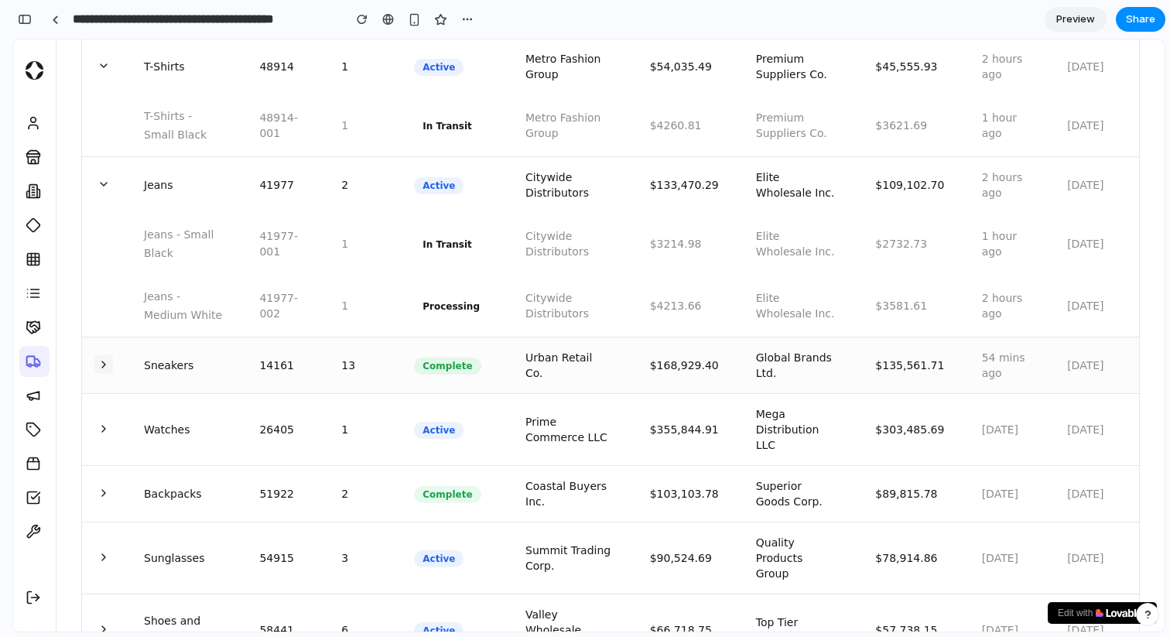
click at [102, 367] on icon at bounding box center [103, 365] width 3 height 6
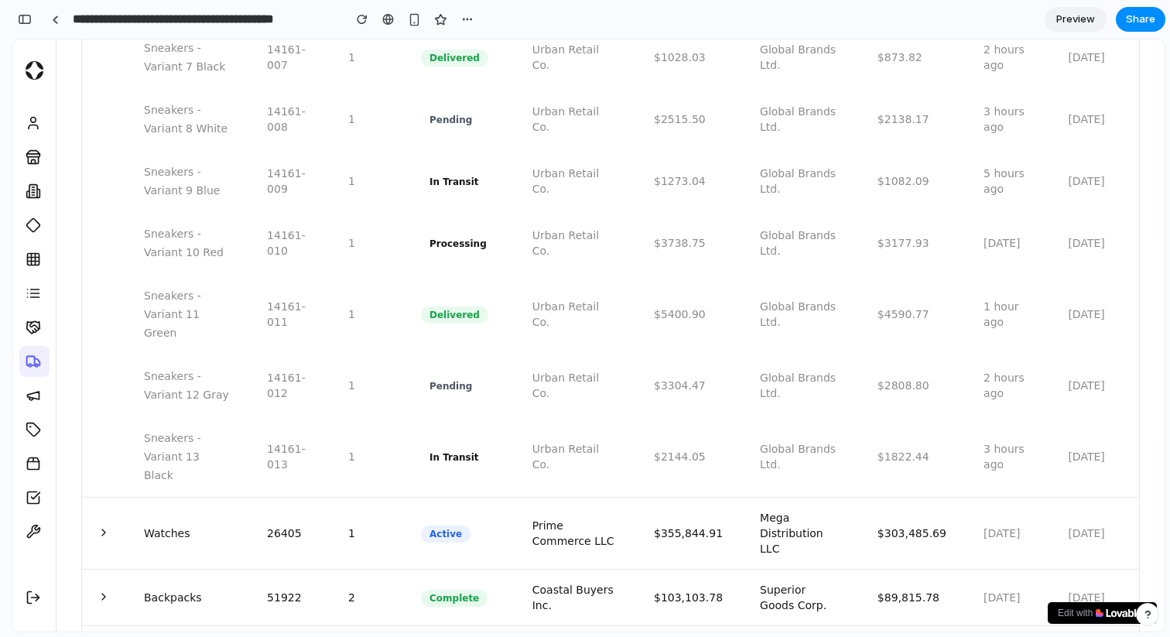
scroll to position [1344, 0]
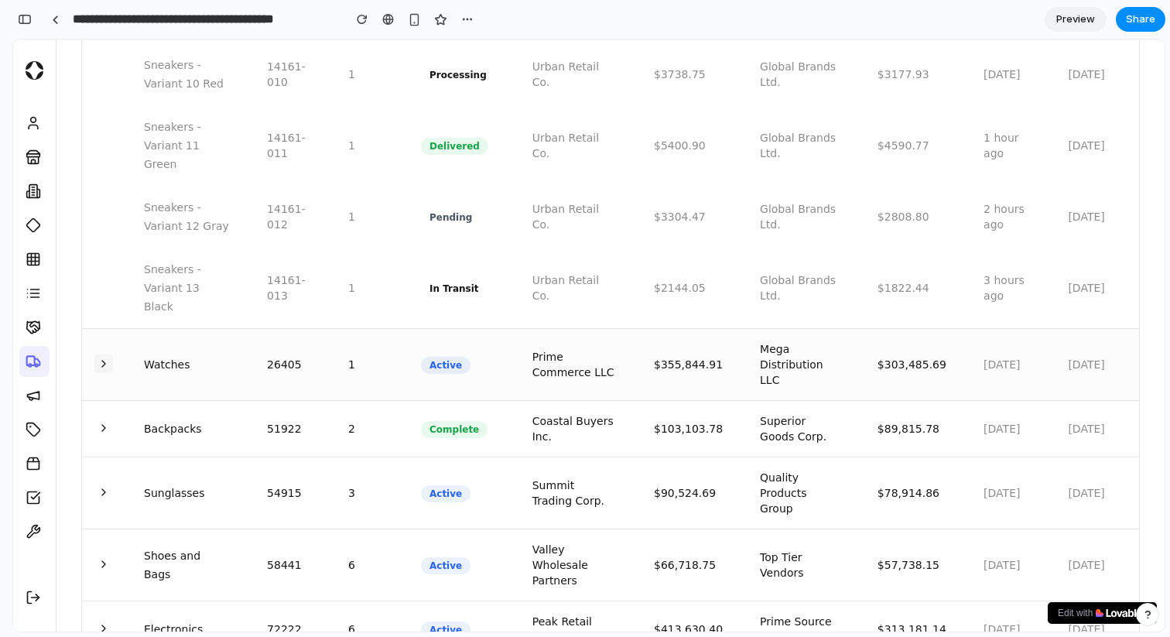
click at [104, 358] on icon at bounding box center [104, 364] width 12 height 12
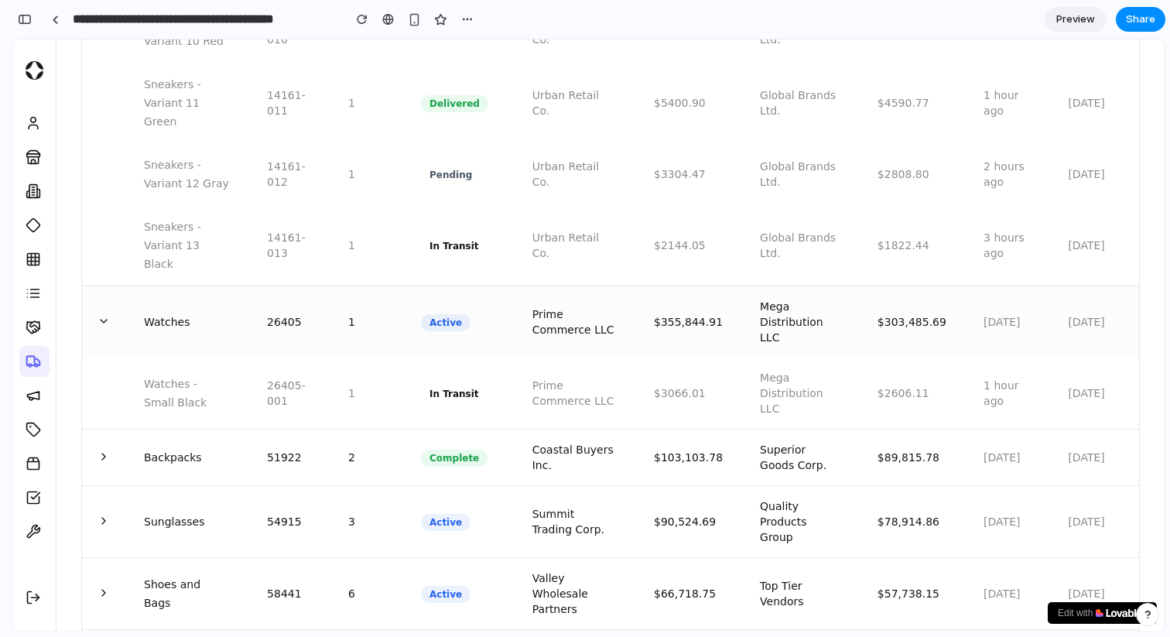
scroll to position [1415, 0]
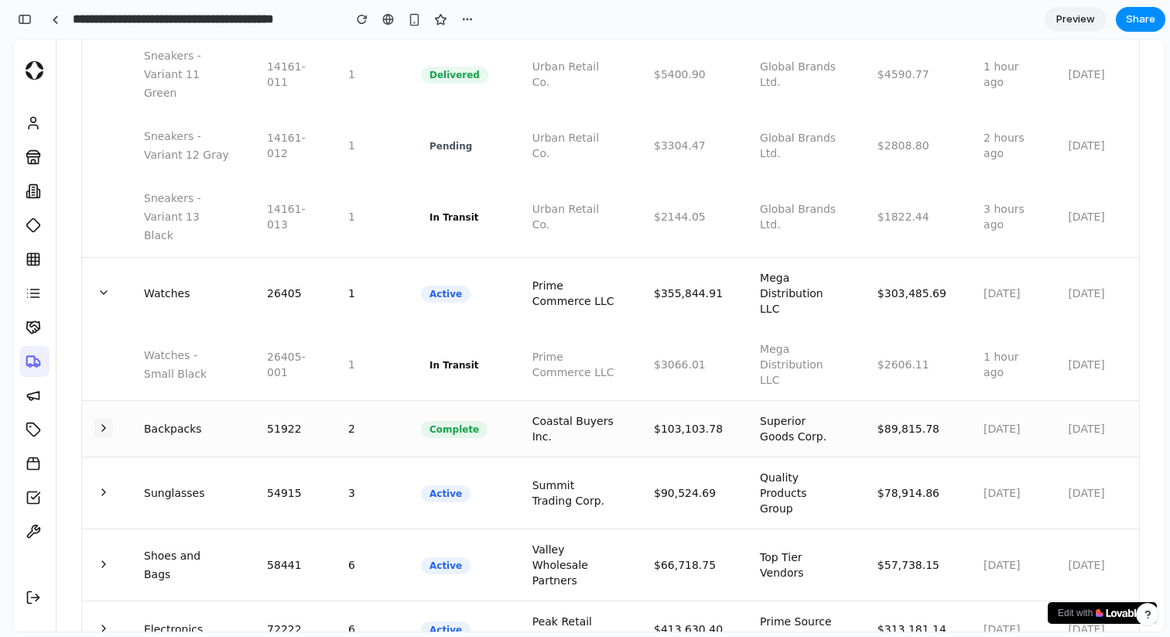
click at [106, 422] on icon at bounding box center [104, 428] width 12 height 12
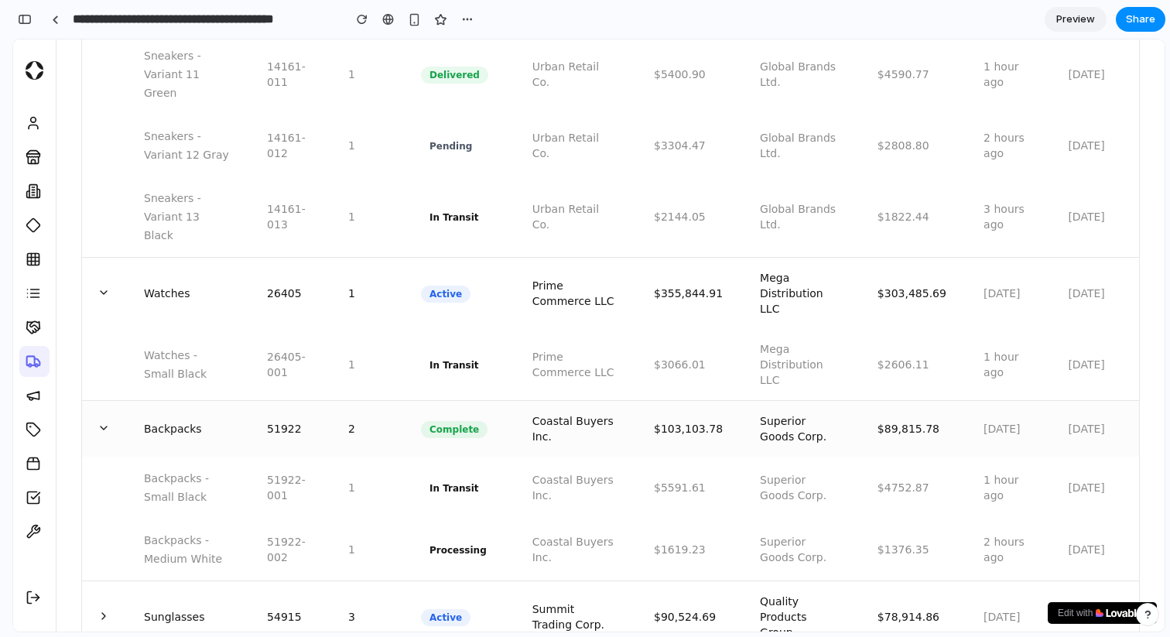
scroll to position [1539, 0]
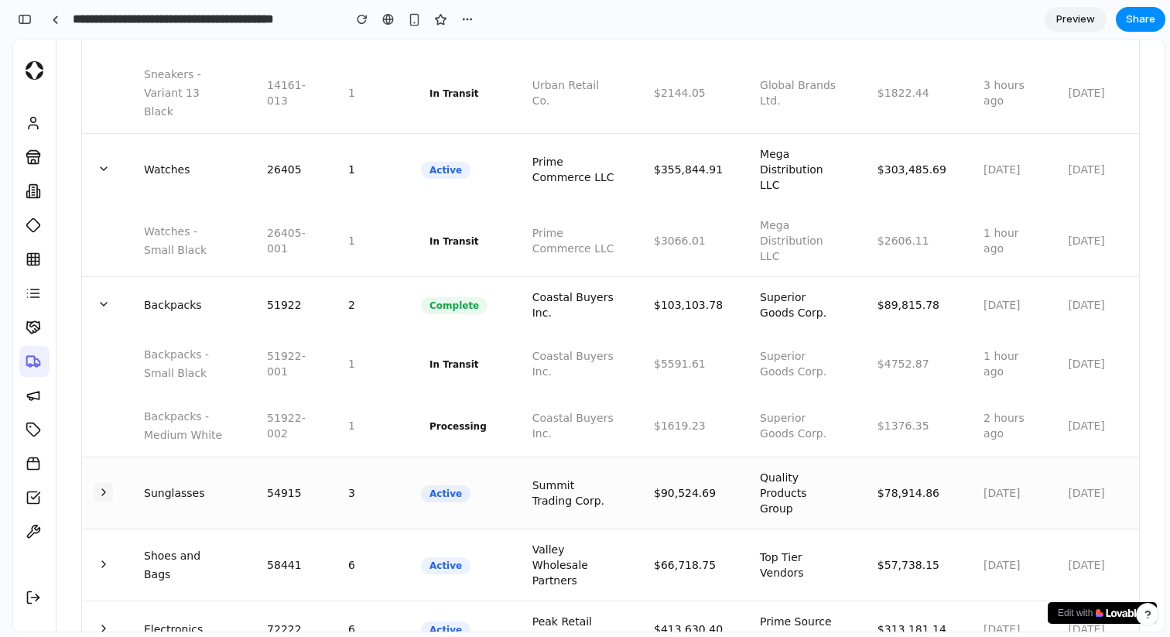
click at [103, 486] on icon at bounding box center [104, 492] width 12 height 12
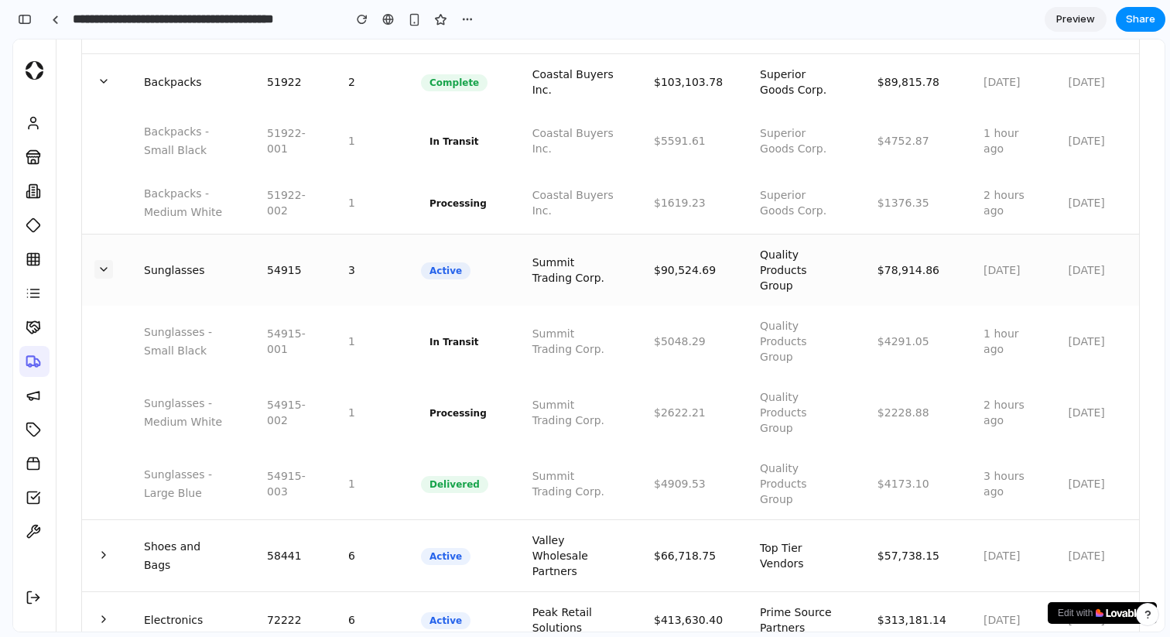
scroll to position [1768, 0]
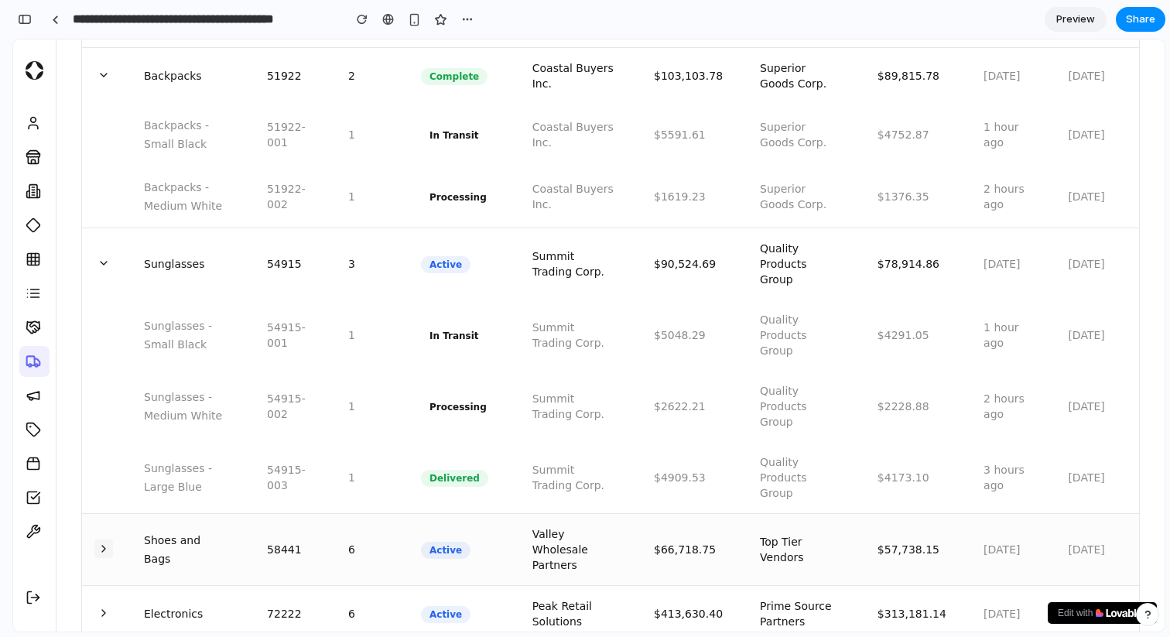
click at [108, 543] on icon at bounding box center [104, 549] width 12 height 12
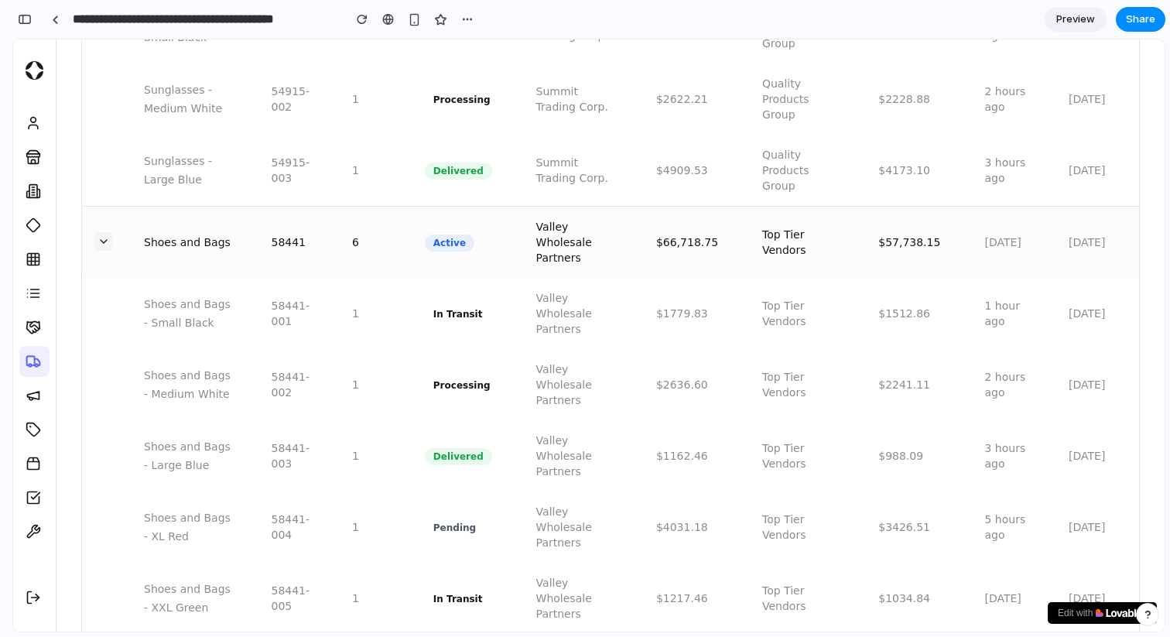
scroll to position [2195, 0]
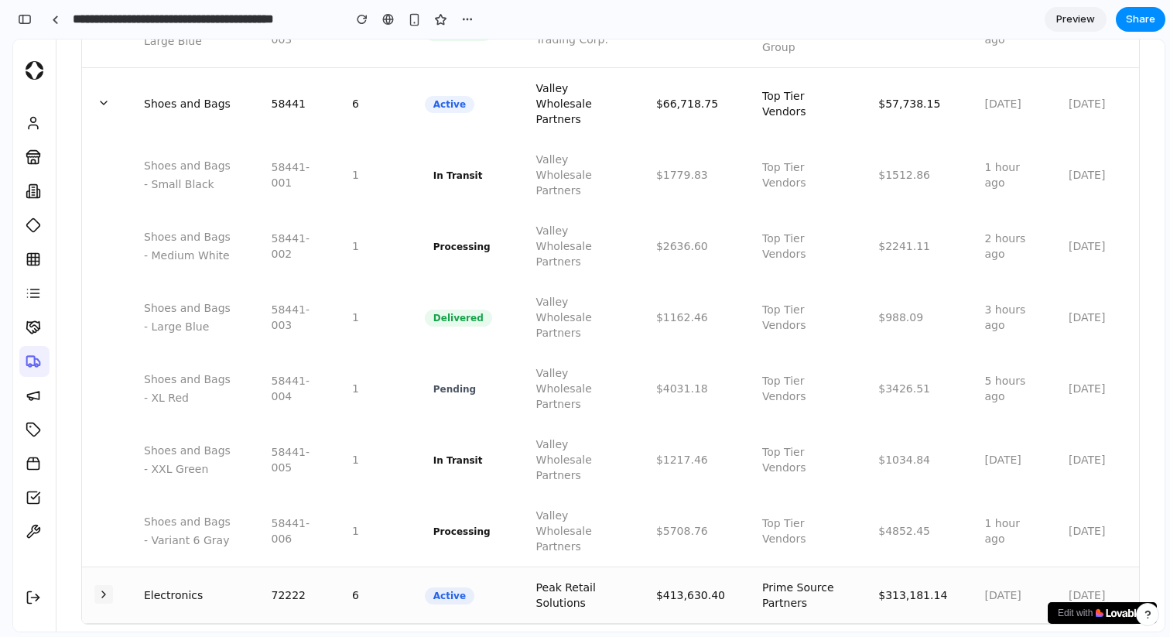
click at [103, 585] on button at bounding box center [103, 594] width 19 height 19
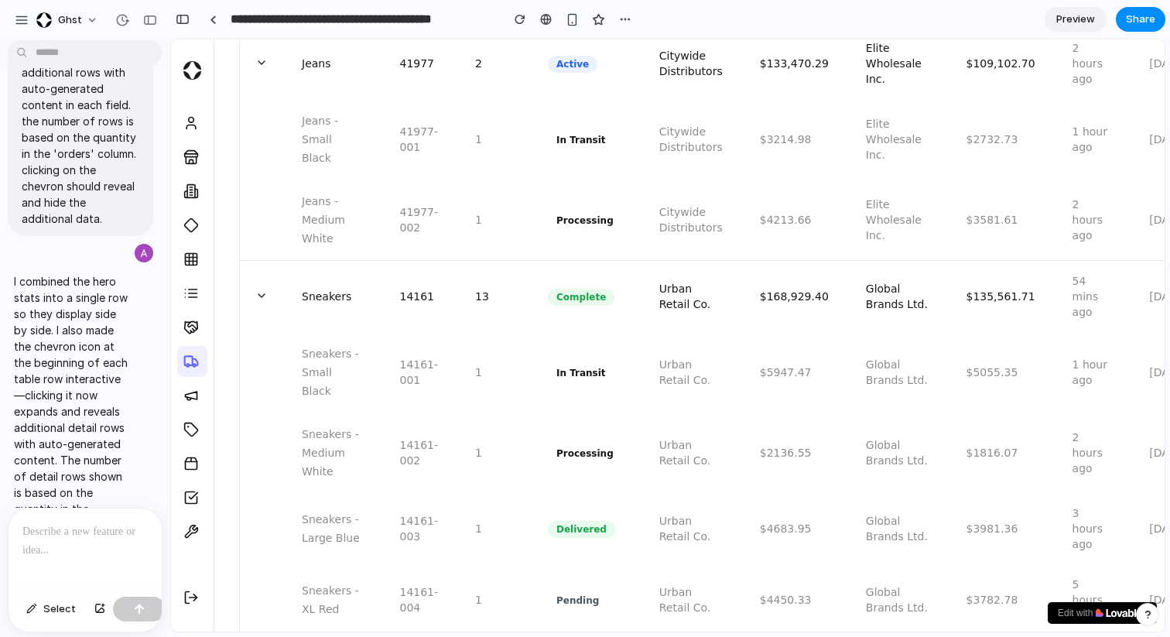
scroll to position [0, 0]
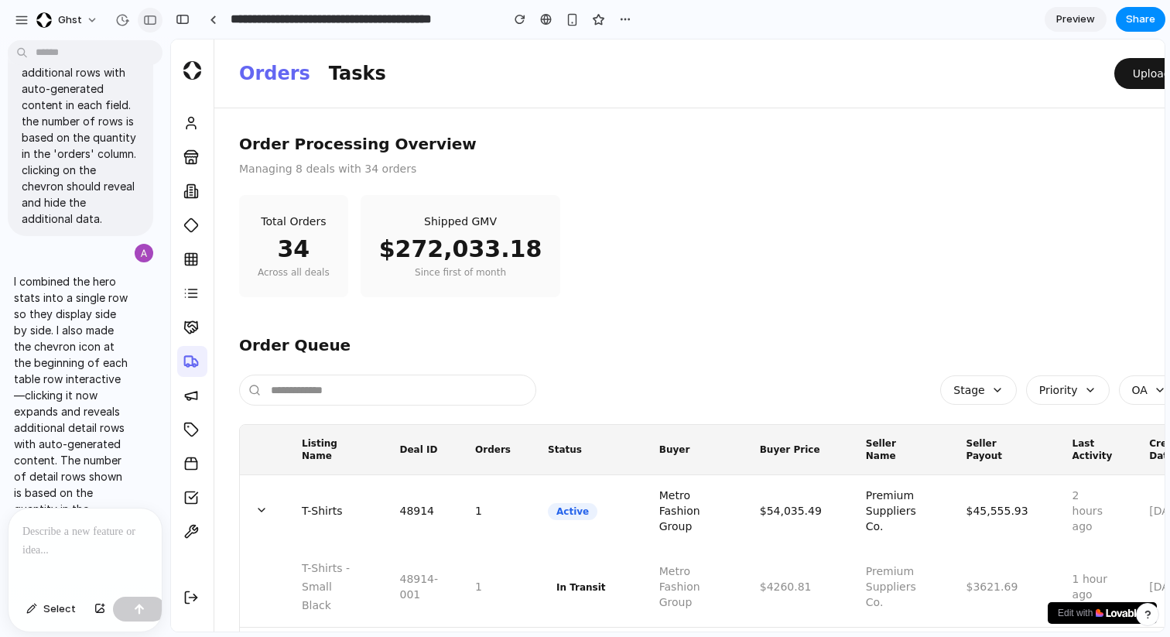
click at [152, 20] on div "button" at bounding box center [150, 20] width 14 height 11
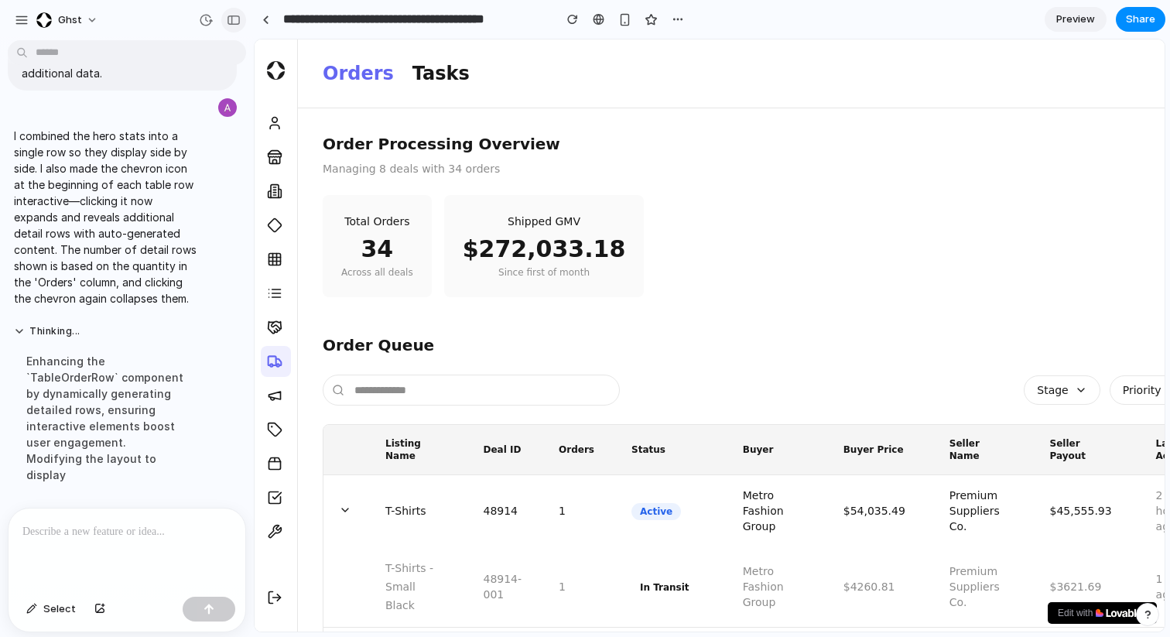
click at [229, 20] on div "button" at bounding box center [234, 20] width 14 height 11
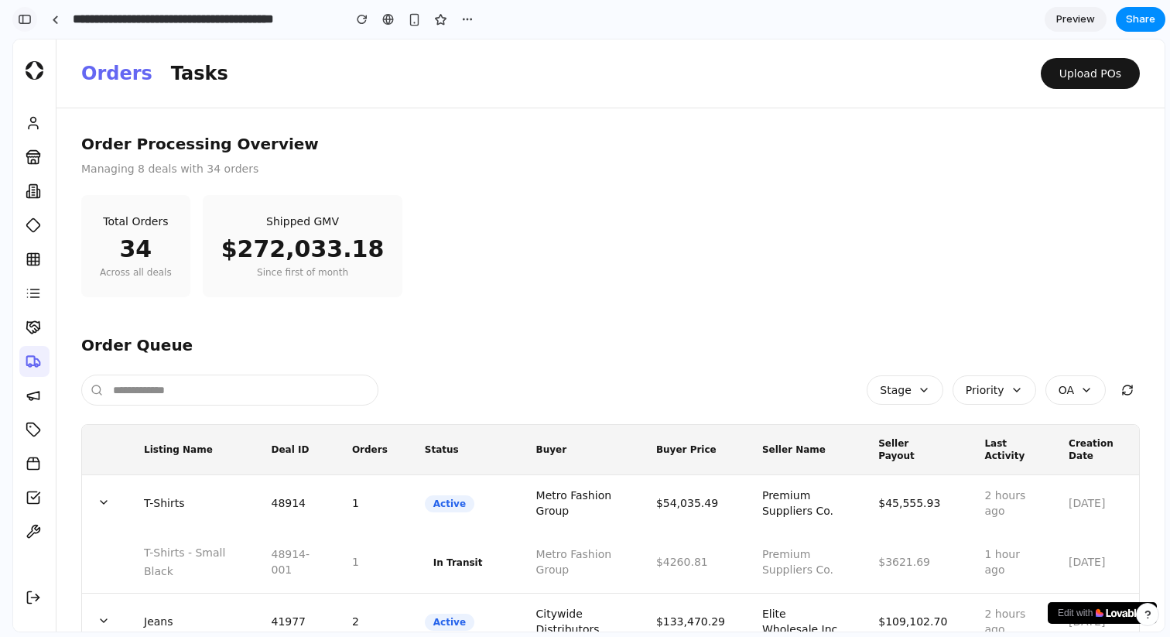
click at [24, 24] on div "button" at bounding box center [25, 19] width 14 height 11
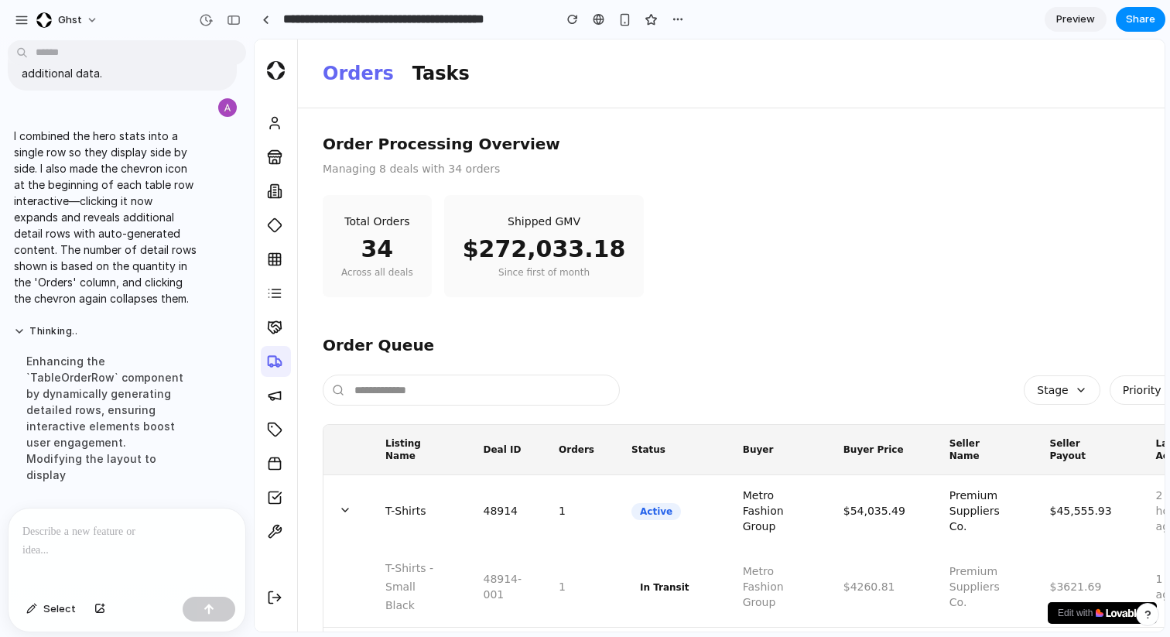
scroll to position [809, 0]
click at [272, 22] on link at bounding box center [265, 19] width 23 height 23
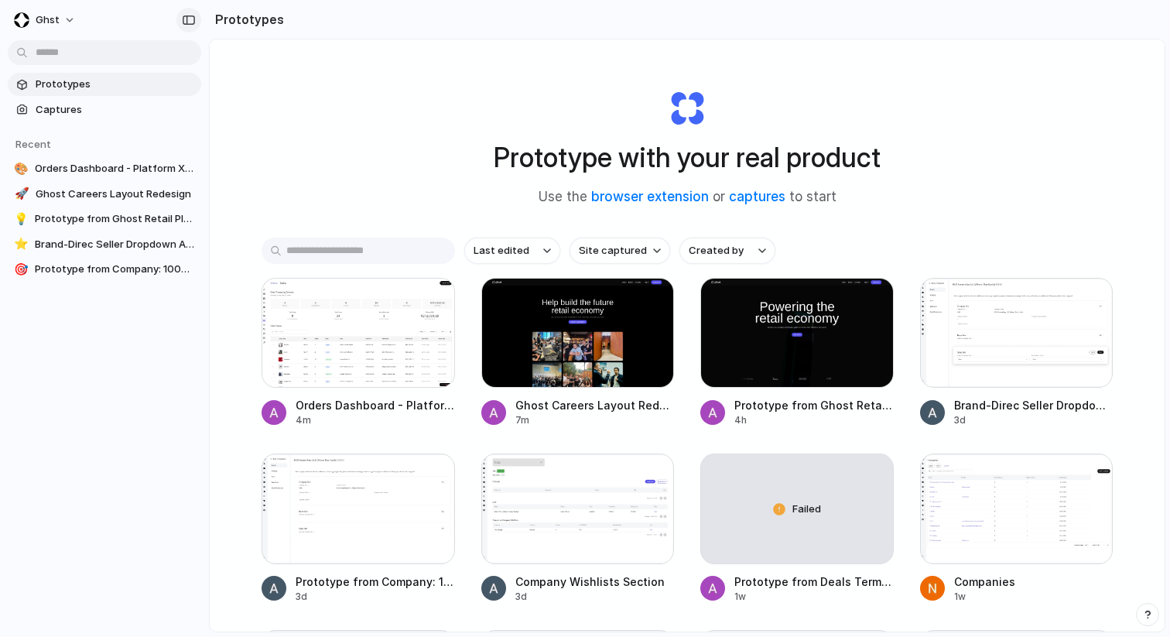
click at [194, 22] on div "button" at bounding box center [189, 20] width 14 height 11
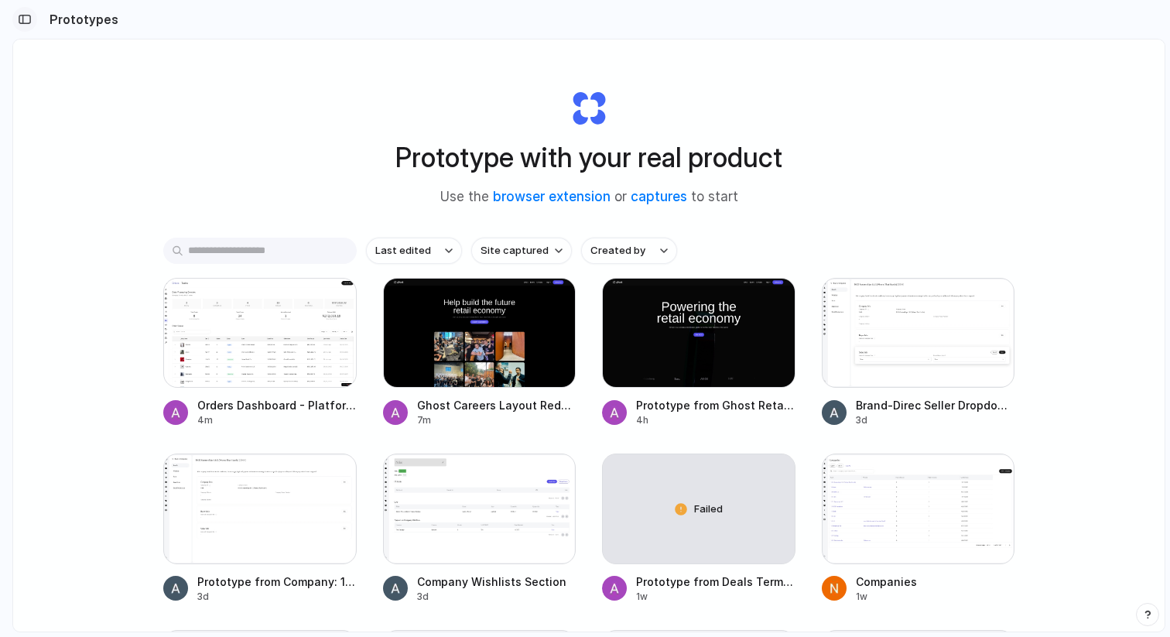
click at [22, 18] on div "button" at bounding box center [25, 19] width 14 height 11
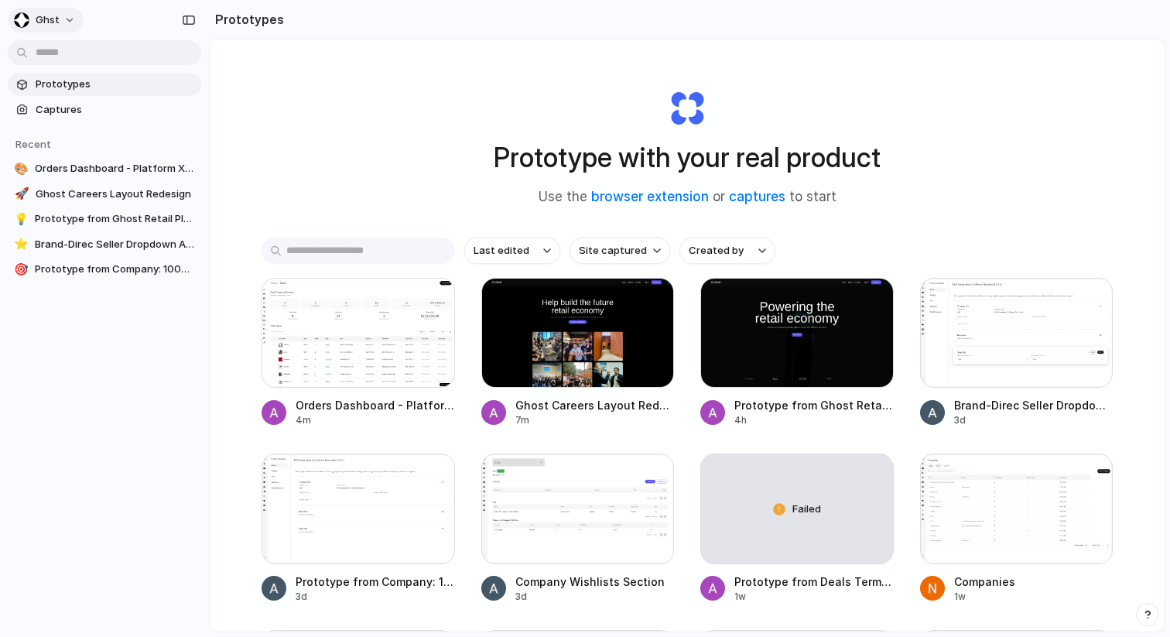
click at [70, 19] on button "ghst" at bounding box center [46, 20] width 76 height 25
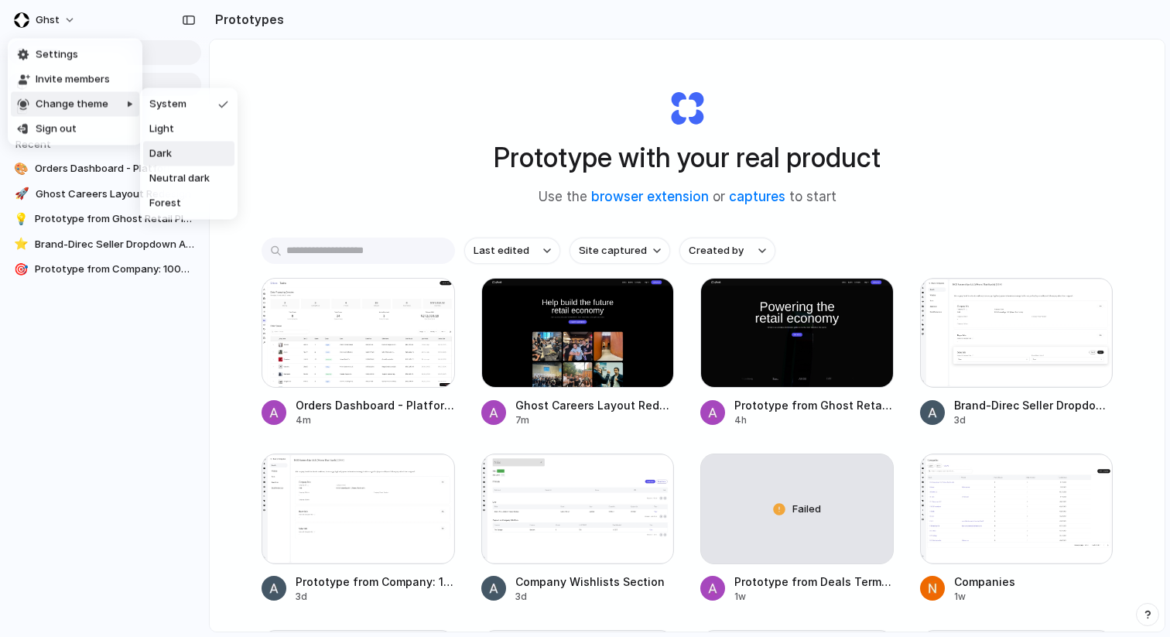
click at [286, 91] on div "Settings Invite members Change theme Sign out" at bounding box center [585, 318] width 1170 height 637
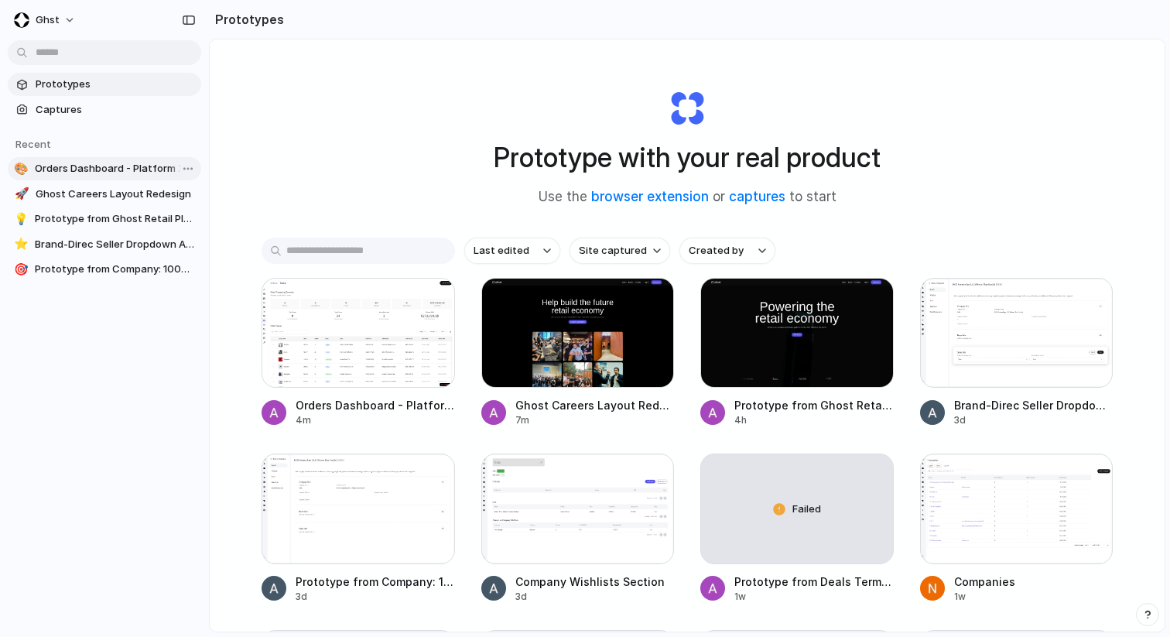
click at [117, 173] on span "Orders Dashboard - Platform X3 Modification" at bounding box center [115, 168] width 160 height 15
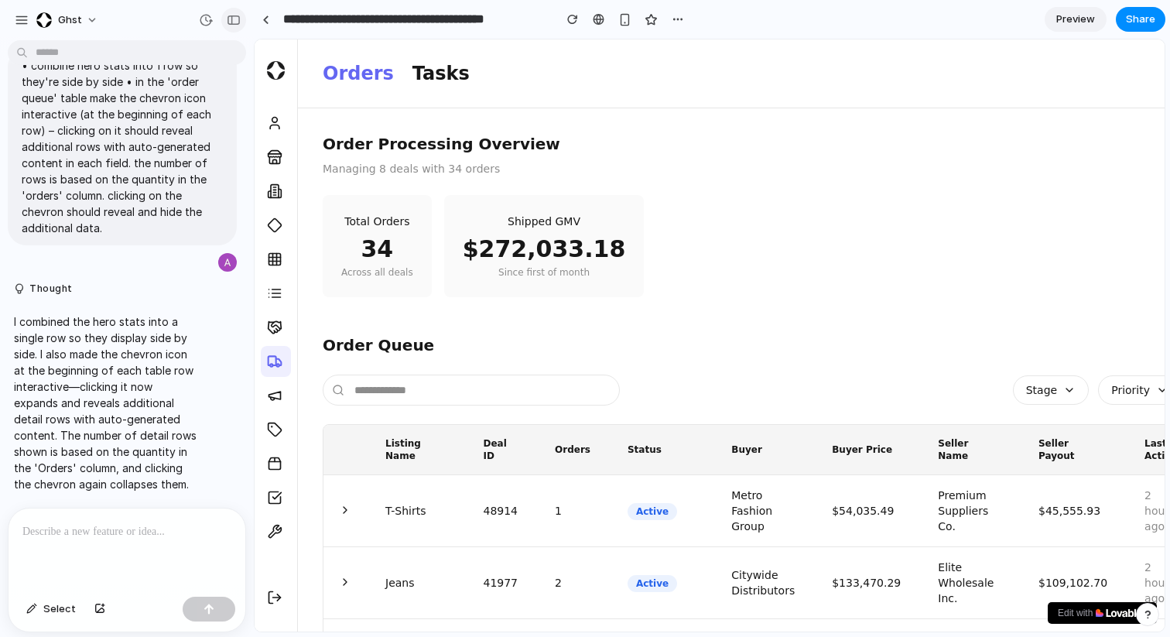
click at [235, 21] on div "button" at bounding box center [234, 20] width 14 height 11
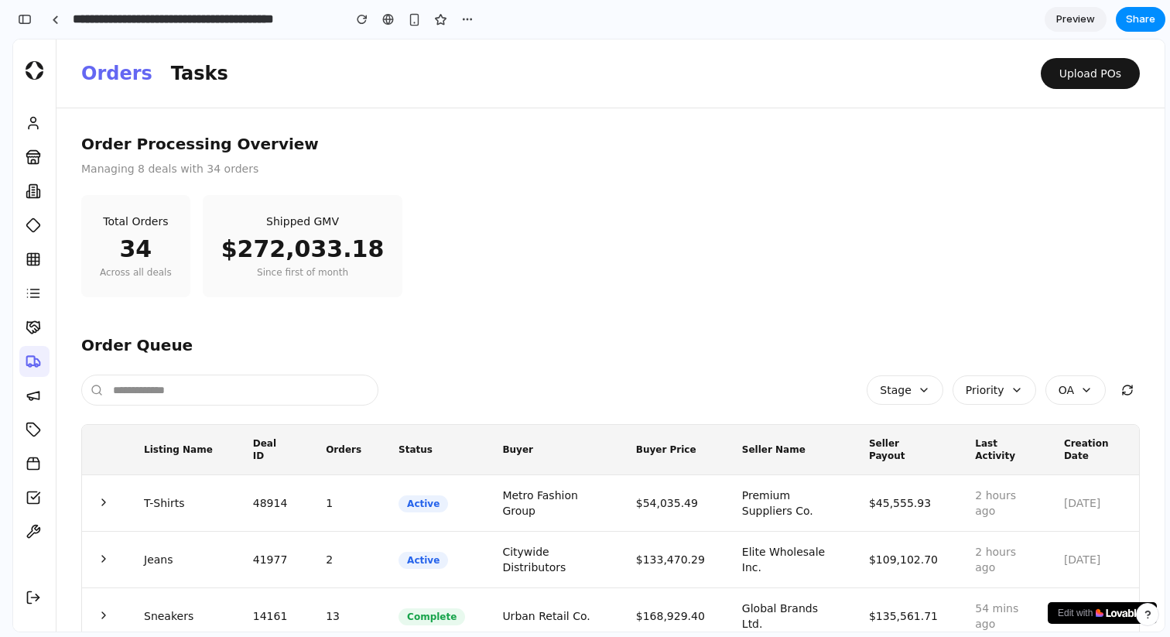
scroll to position [1044, 0]
click at [28, 22] on div "button" at bounding box center [25, 19] width 14 height 11
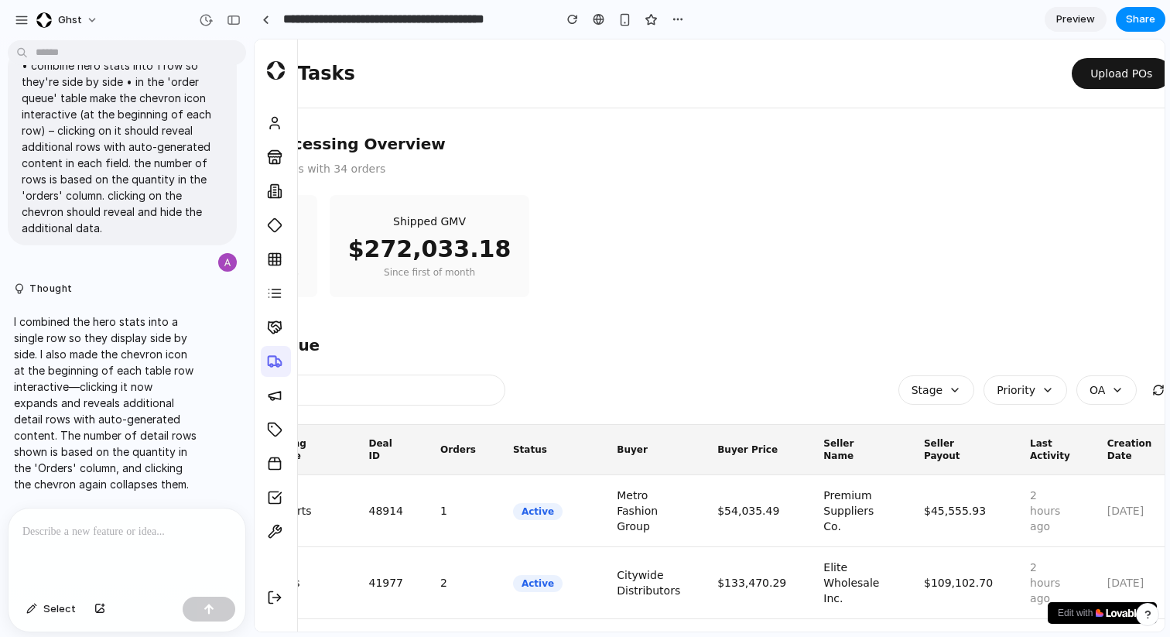
scroll to position [0, 146]
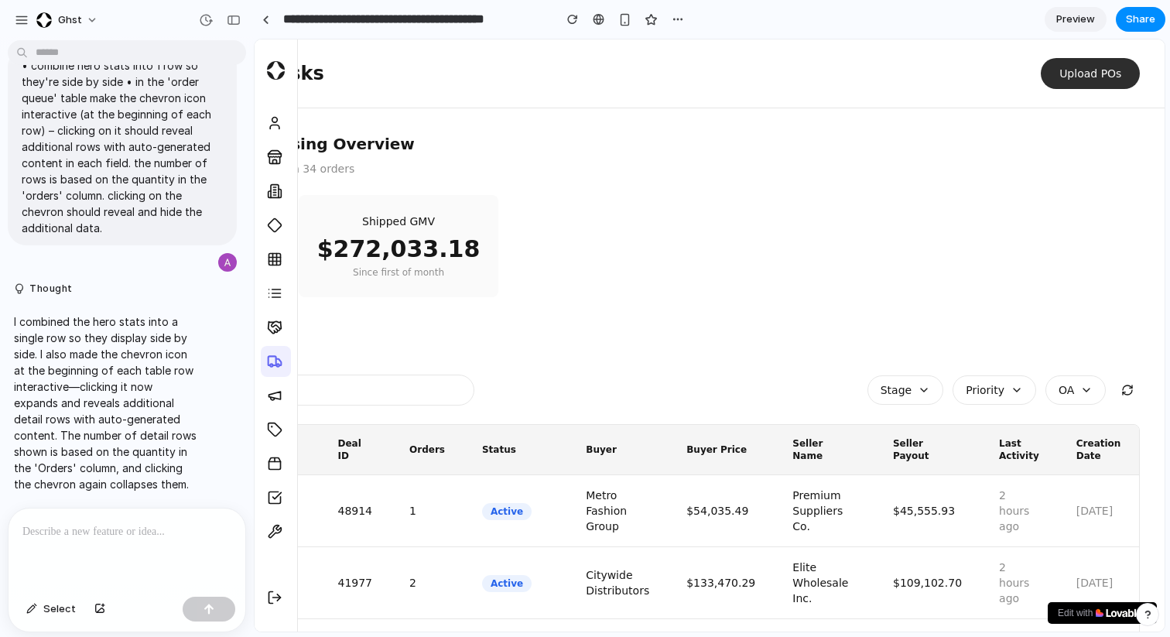
click at [1109, 70] on button "Upload POs" at bounding box center [1090, 73] width 99 height 31
click at [116, 543] on div at bounding box center [127, 550] width 237 height 82
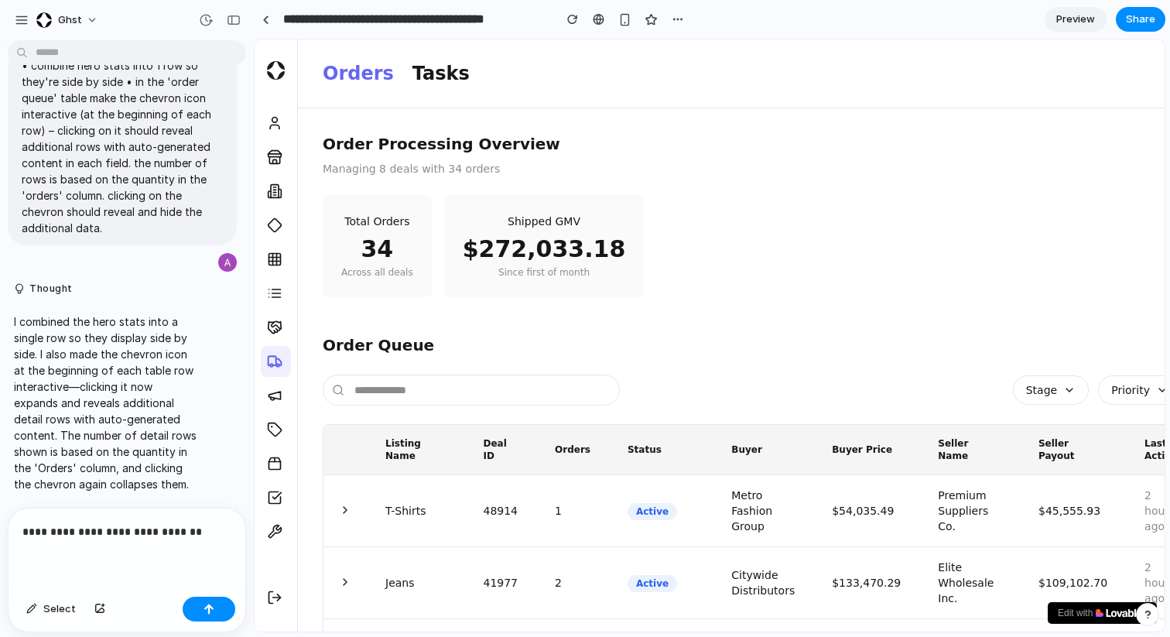
click at [199, 535] on p "**********" at bounding box center [126, 532] width 209 height 19
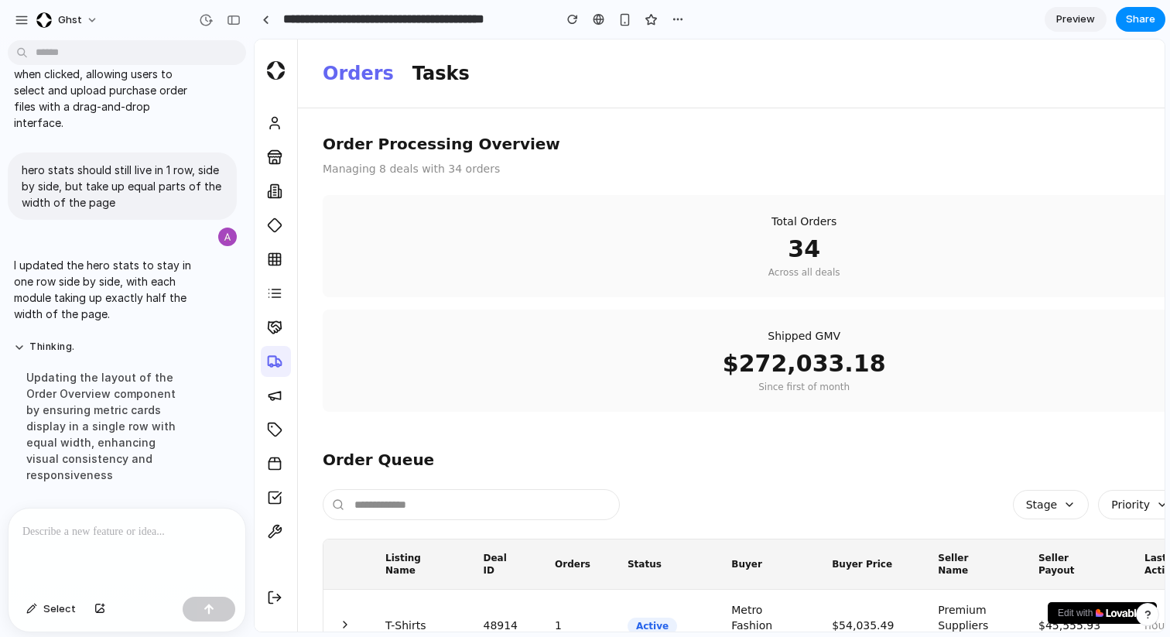
scroll to position [1385, 0]
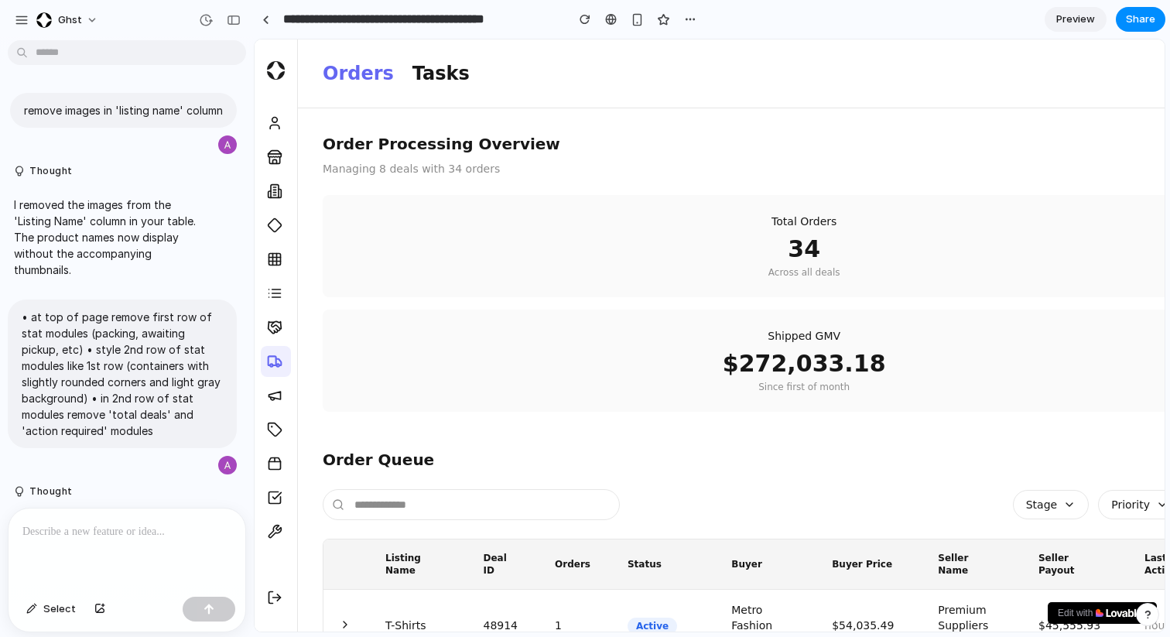
scroll to position [1246, 0]
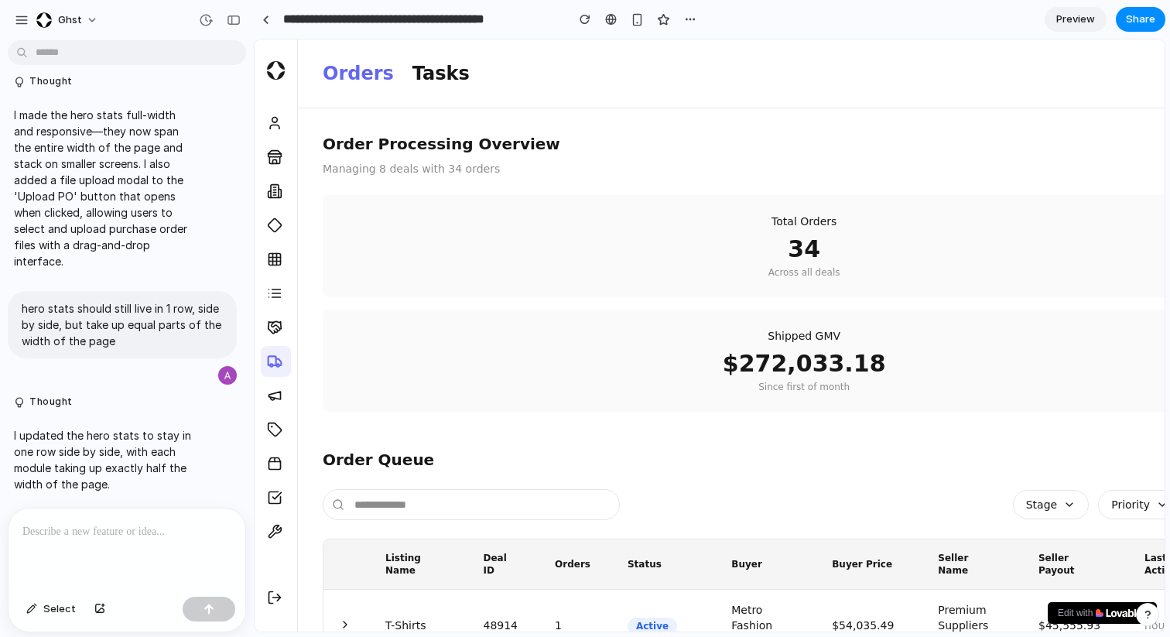
click at [112, 544] on div at bounding box center [127, 550] width 237 height 82
click at [233, 19] on div "button" at bounding box center [234, 20] width 14 height 11
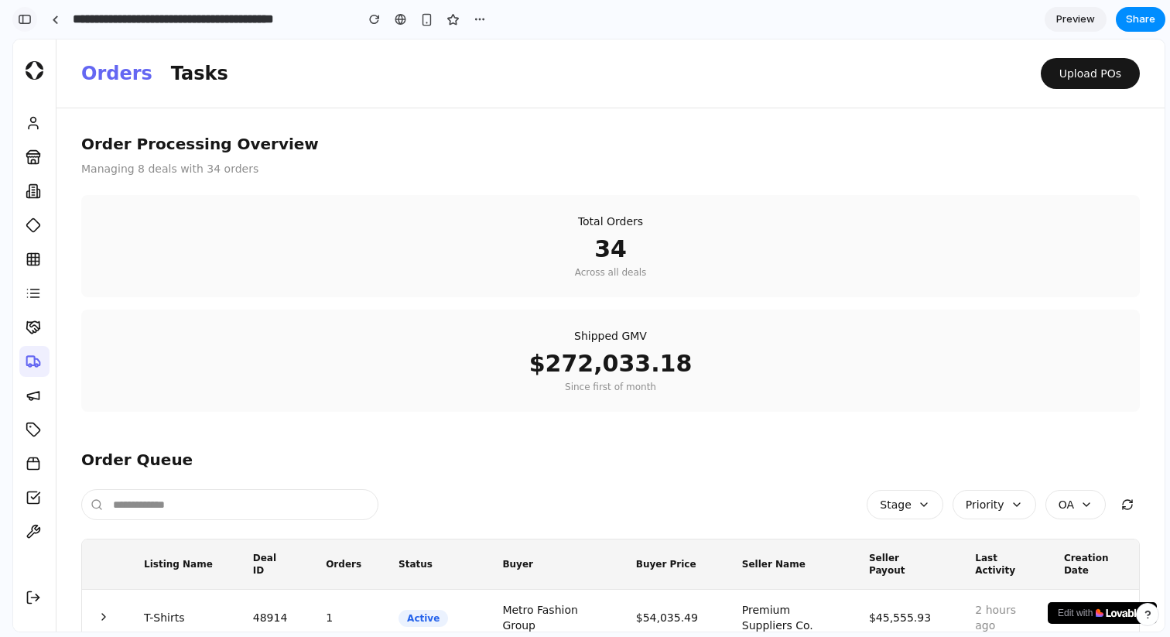
click at [26, 21] on div "button" at bounding box center [25, 19] width 14 height 11
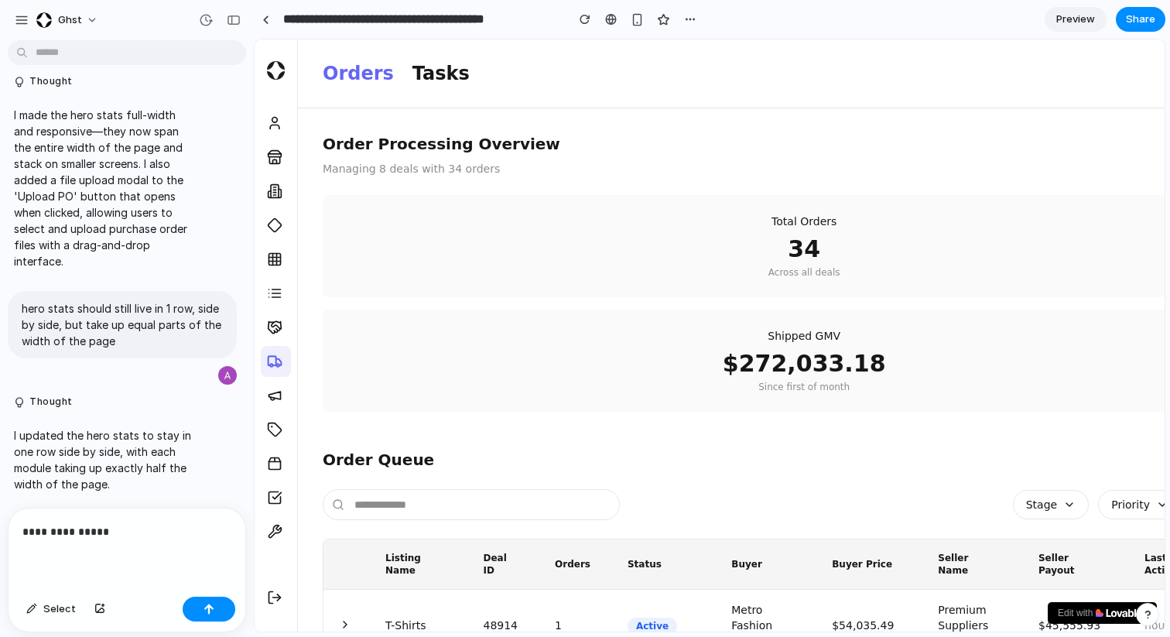
click at [130, 538] on p "**********" at bounding box center [126, 532] width 209 height 19
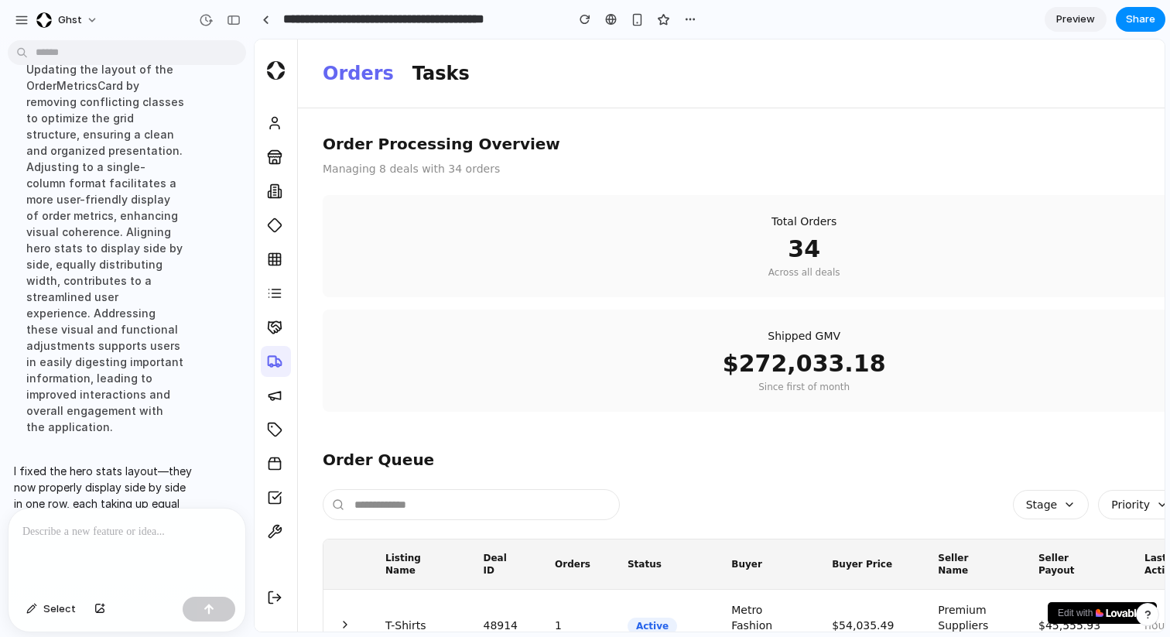
scroll to position [1852, 0]
